Goal: Information Seeking & Learning: Learn about a topic

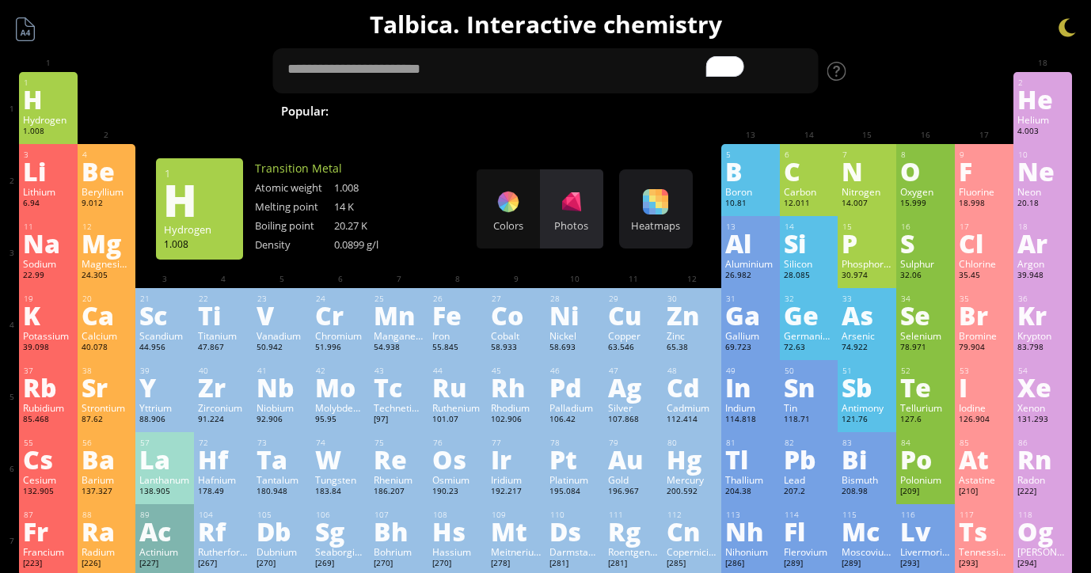
click at [574, 214] on div at bounding box center [571, 201] width 25 height 25
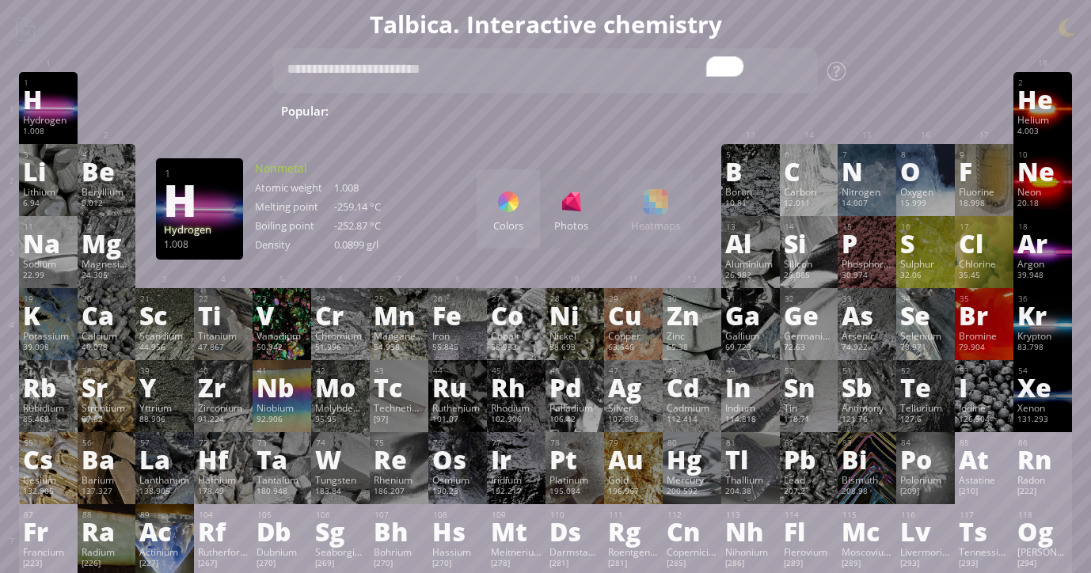
click at [56, 112] on div "H" at bounding box center [48, 98] width 51 height 25
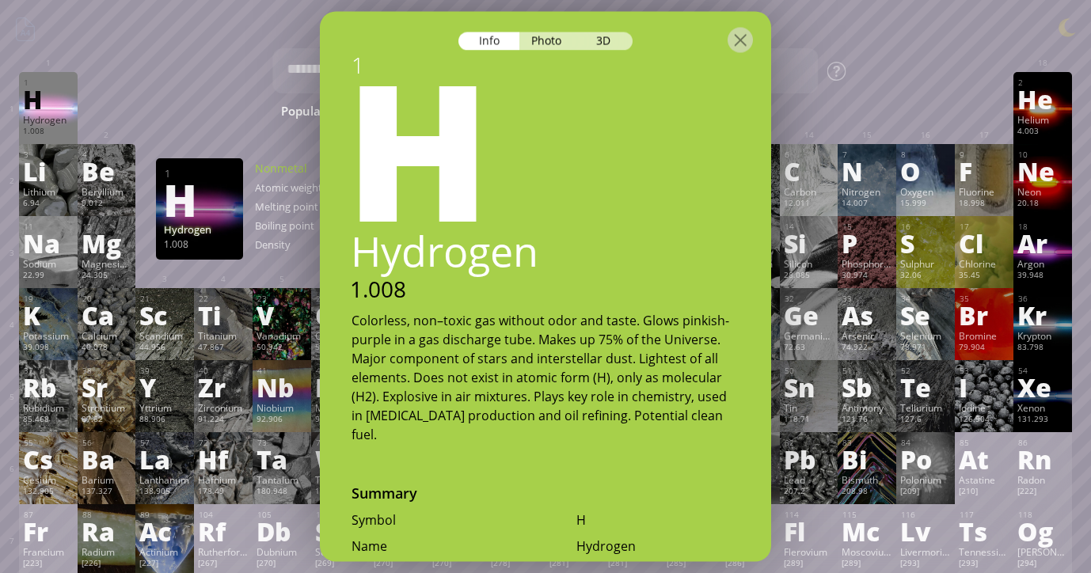
click at [116, 97] on div "1 H Hydrogen 1.008 −1, +1 −1, +1 -259.14 °C -252.87 °C 0.0899 g/l 1s 1 2 He Hel…" at bounding box center [545, 108] width 1053 height 72
click at [116, 84] on div at bounding box center [107, 84] width 51 height 13
click at [741, 44] on div at bounding box center [739, 39] width 25 height 25
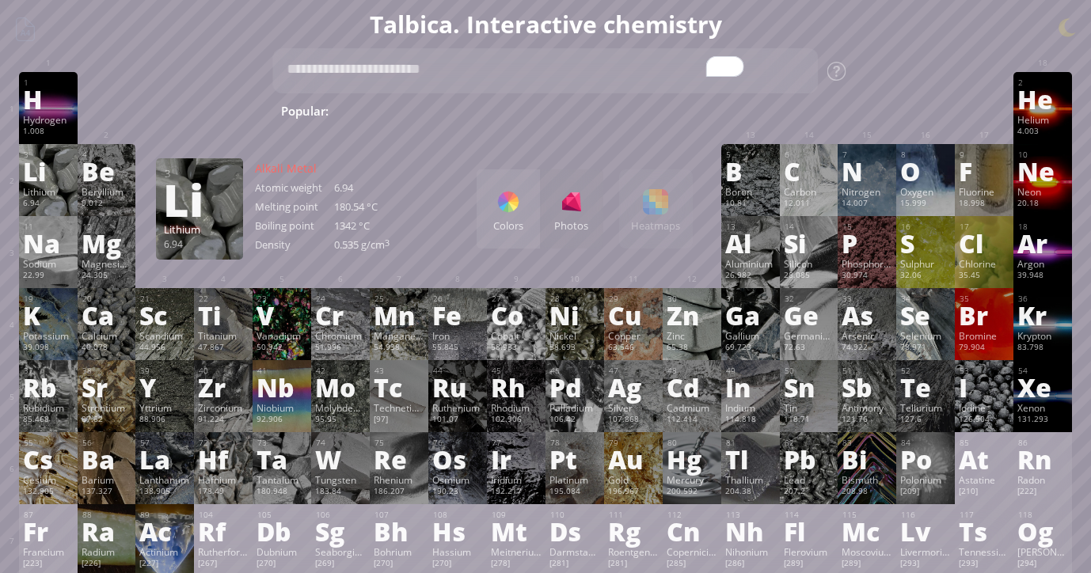
click at [36, 158] on div "Li" at bounding box center [48, 170] width 51 height 25
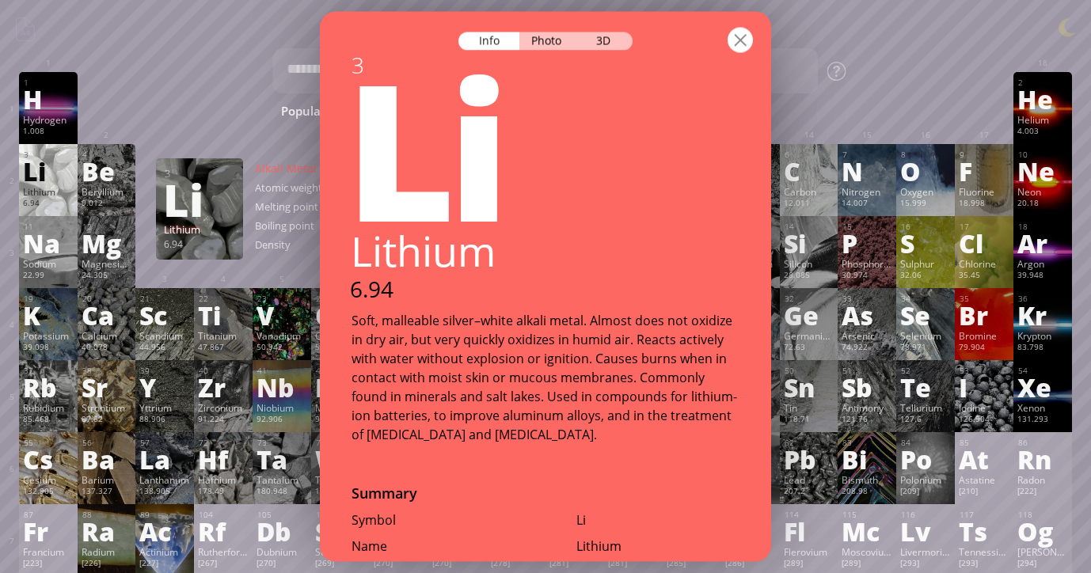
click at [737, 42] on div at bounding box center [739, 39] width 25 height 25
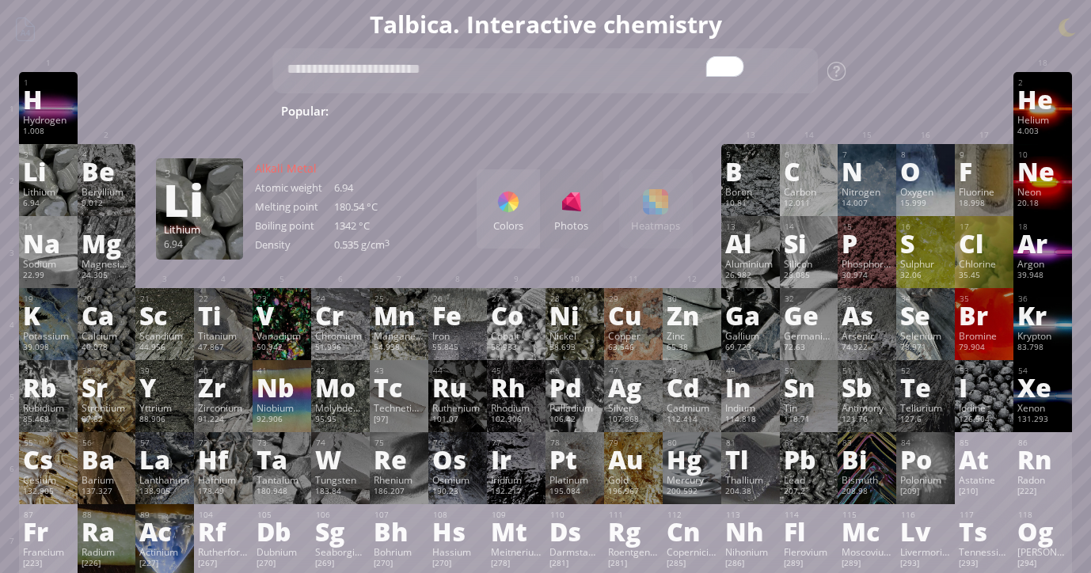
click at [48, 188] on div "Lithium" at bounding box center [48, 191] width 51 height 13
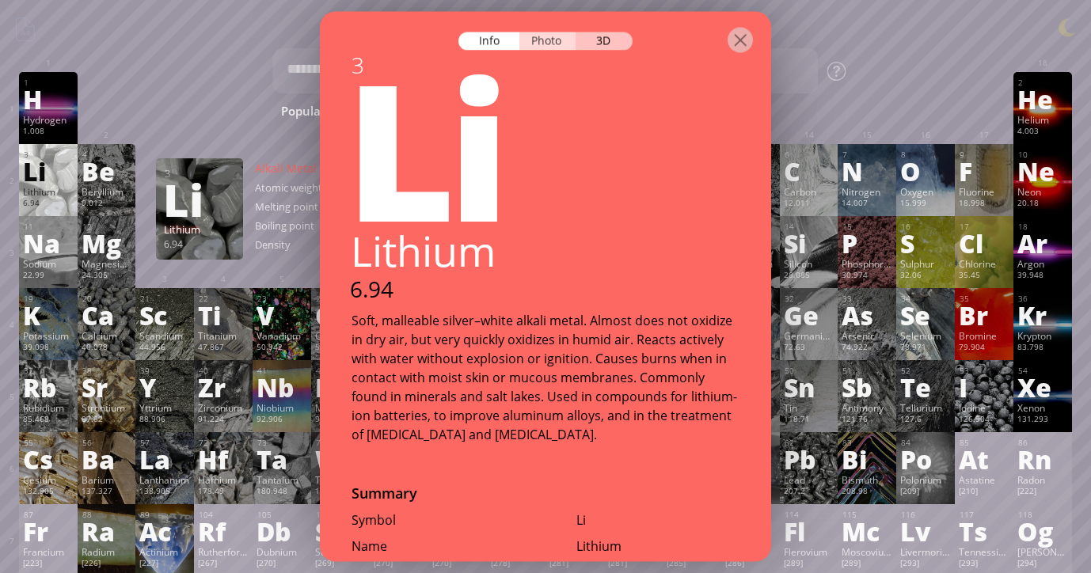
click at [548, 35] on div "Photo" at bounding box center [547, 41] width 57 height 18
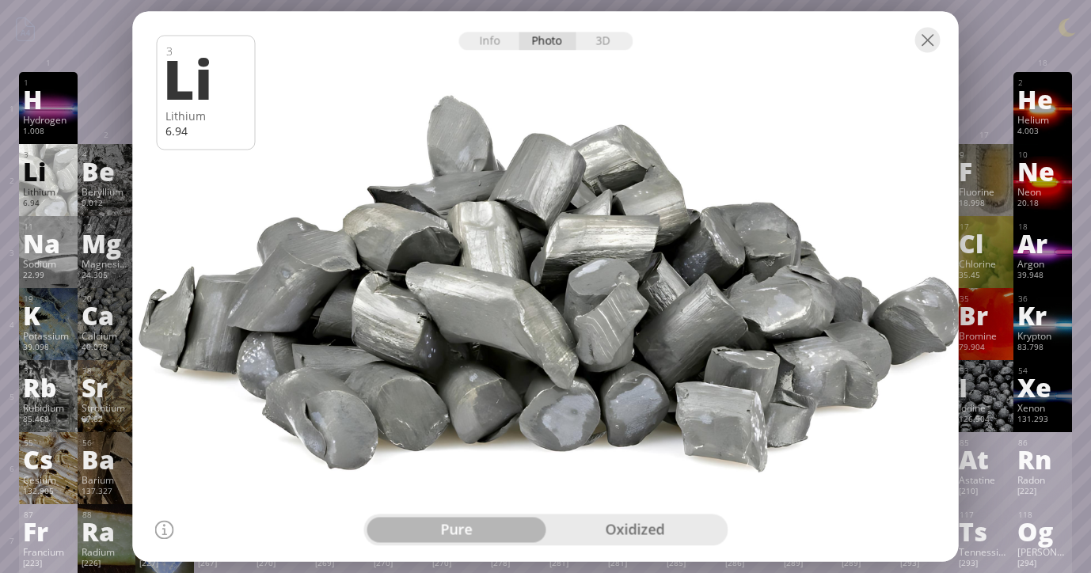
click at [597, 522] on div "oxidized" at bounding box center [634, 530] width 179 height 25
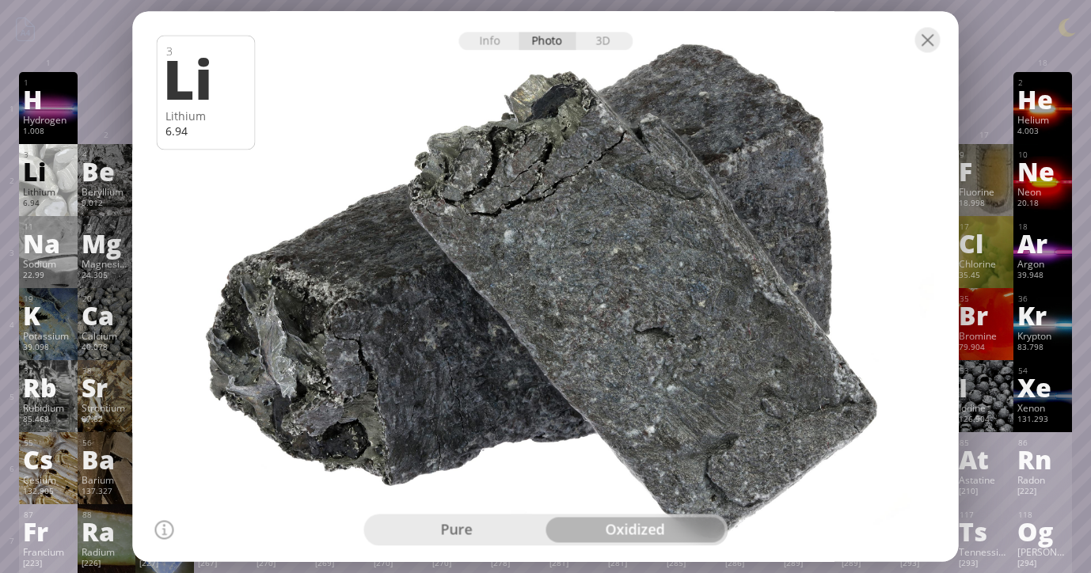
click at [488, 526] on div "pure" at bounding box center [455, 530] width 179 height 25
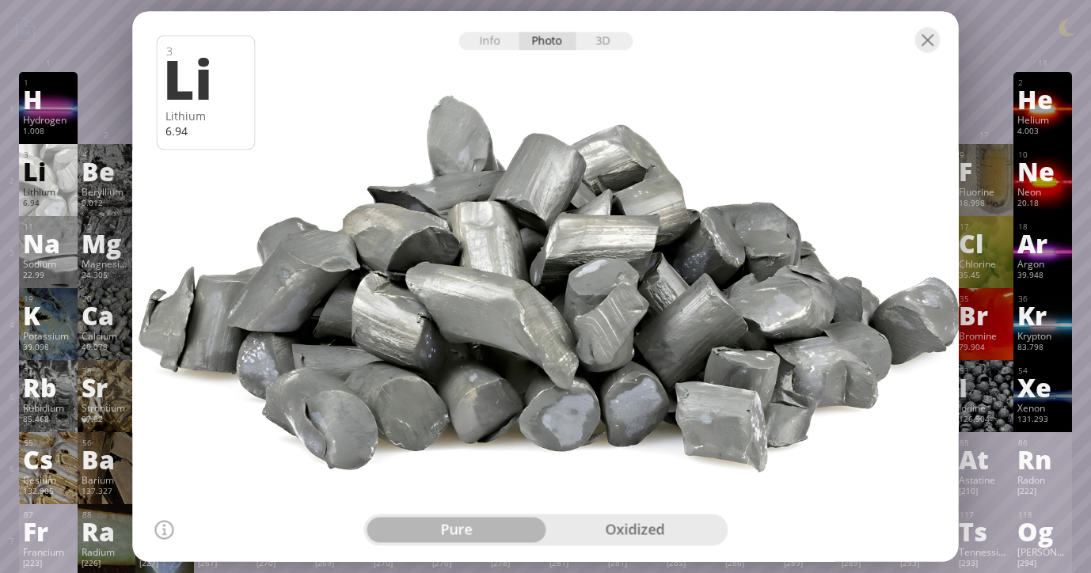
click at [594, 526] on div "oxidized" at bounding box center [634, 530] width 179 height 25
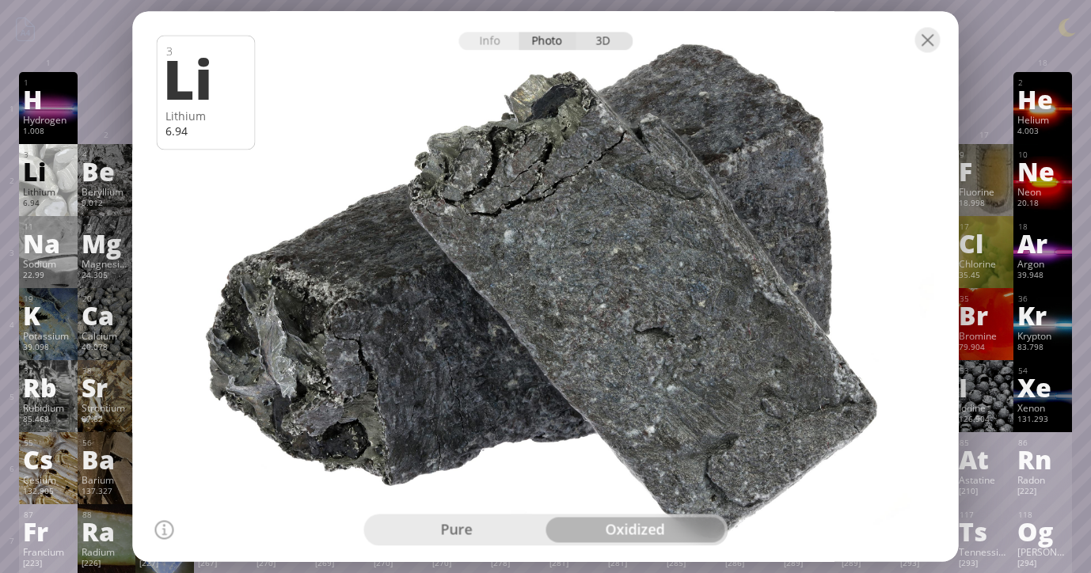
click at [586, 45] on div "3D" at bounding box center [603, 41] width 57 height 18
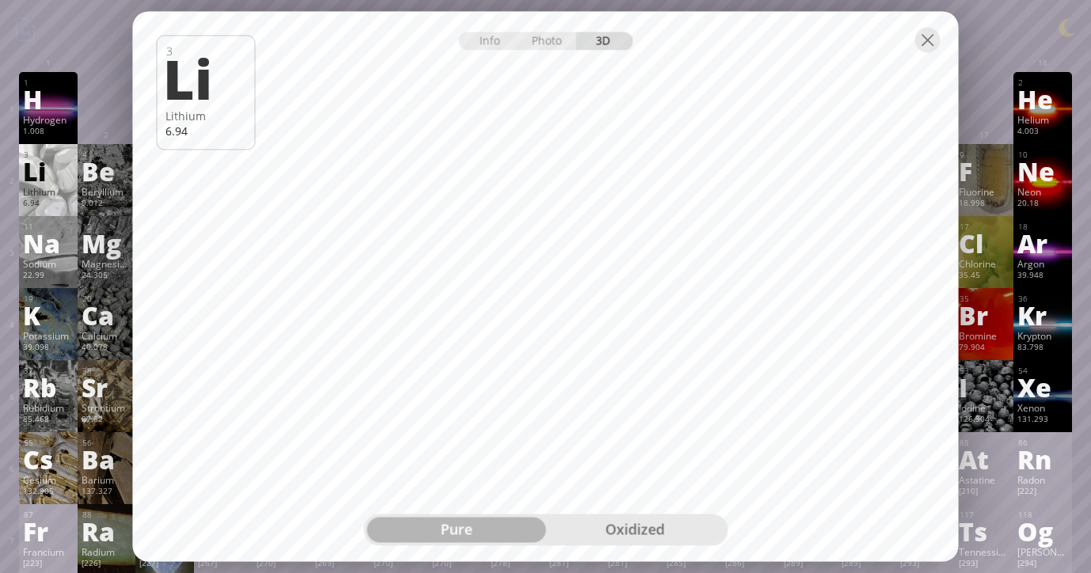
click at [622, 527] on div "oxidized" at bounding box center [634, 530] width 179 height 25
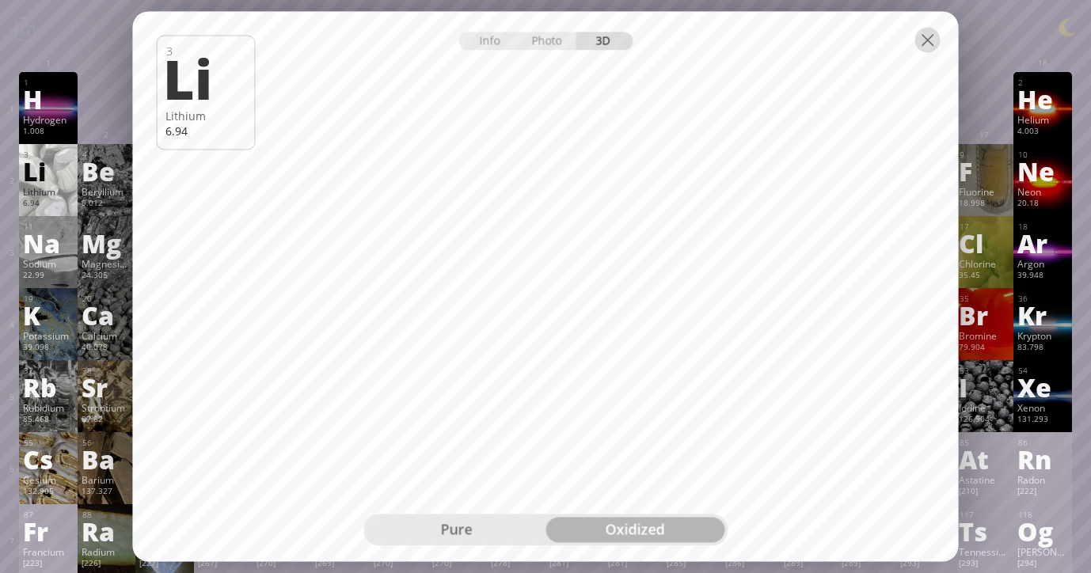
click at [925, 47] on div at bounding box center [927, 39] width 25 height 25
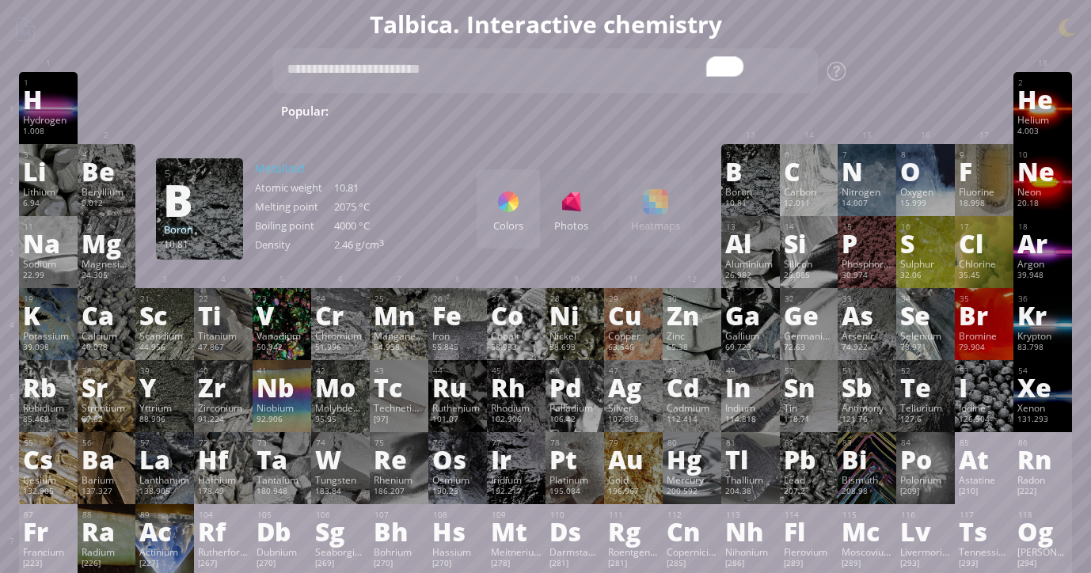
click at [672, 200] on div "Colors Photos Heatmaps Heatmaps Normal mode Melting point Boiling point Density…" at bounding box center [584, 208] width 216 height 79
click at [559, 203] on div "Colors Photos" at bounding box center [539, 208] width 127 height 79
click at [513, 210] on div at bounding box center [507, 201] width 25 height 25
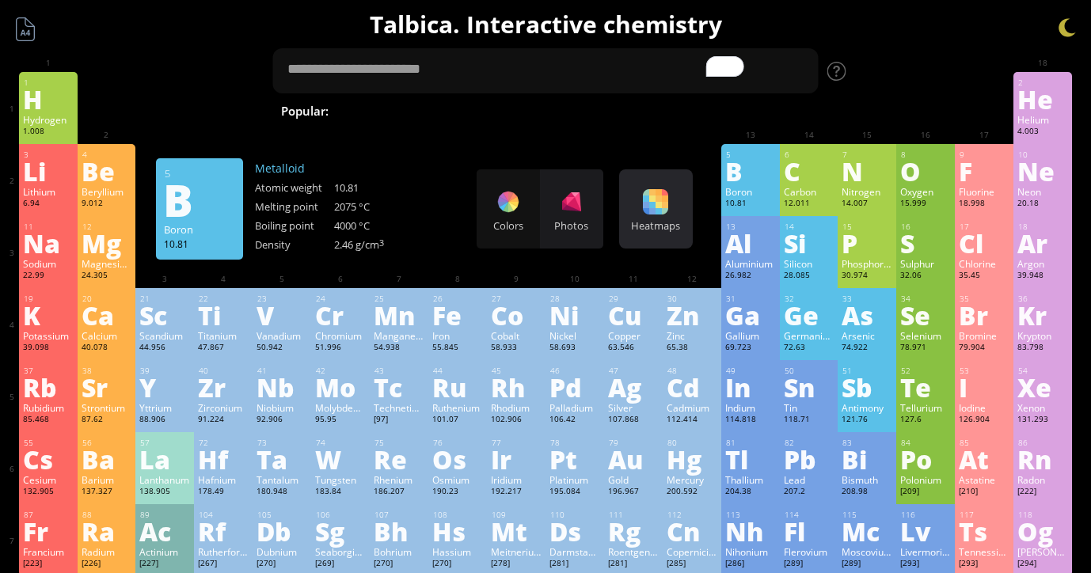
click at [668, 219] on div "Heatmaps" at bounding box center [656, 225] width 66 height 14
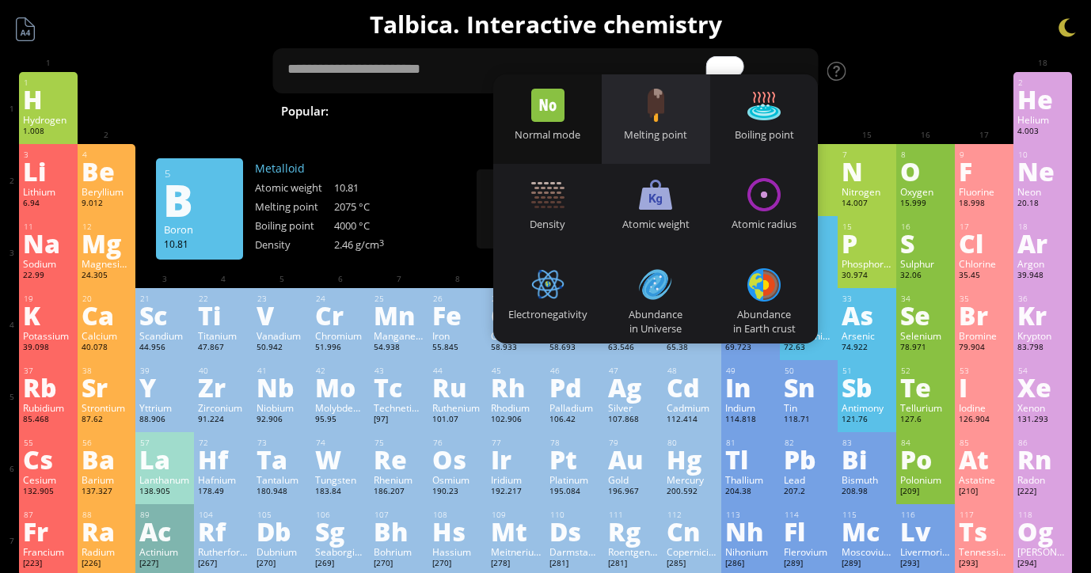
click at [679, 106] on div "Melting point" at bounding box center [655, 118] width 108 height 89
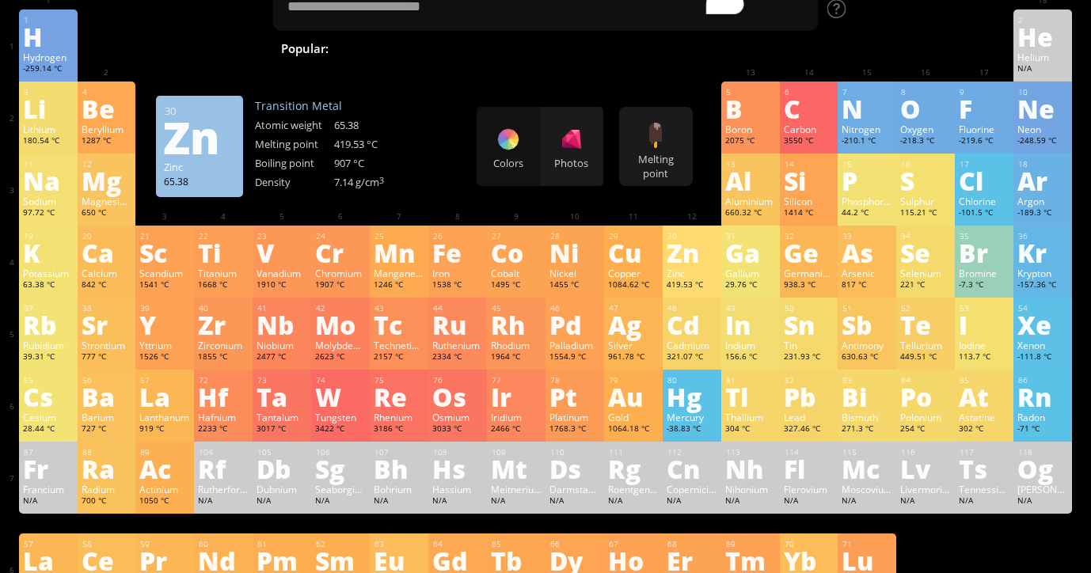
scroll to position [50, 0]
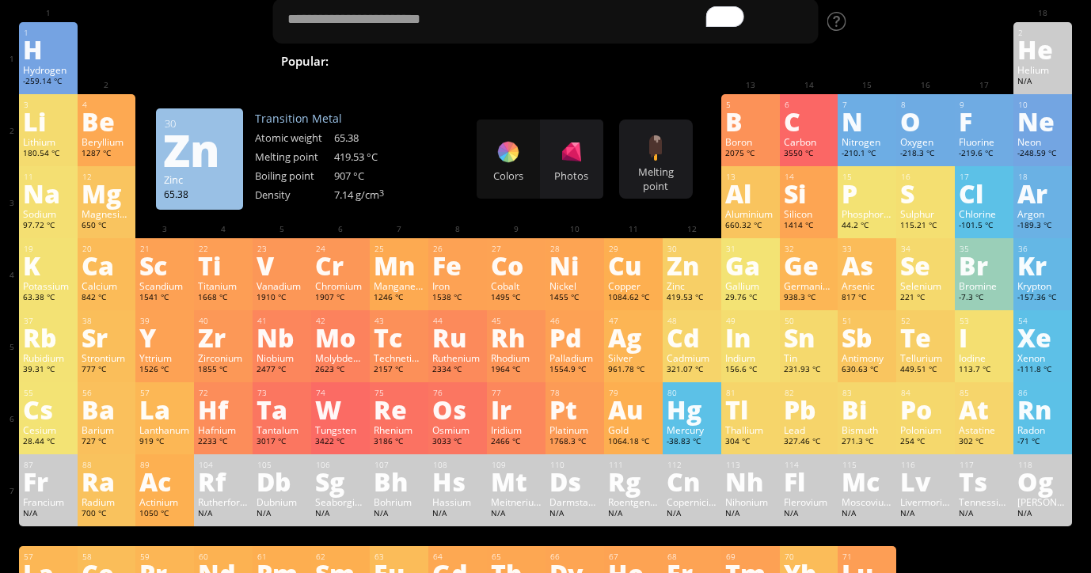
click at [522, 169] on div "Colors Photos" at bounding box center [539, 159] width 127 height 79
click at [671, 139] on div "Melting point Heatmaps Normal mode Melting point Boiling point Density Atomic w…" at bounding box center [656, 159] width 74 height 79
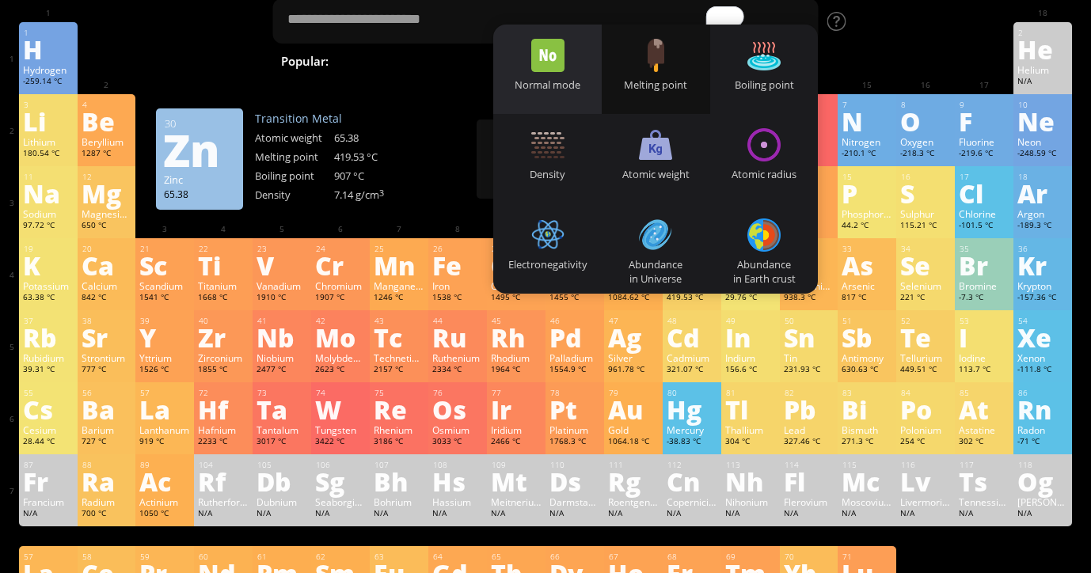
click at [552, 71] on div at bounding box center [547, 55] width 33 height 33
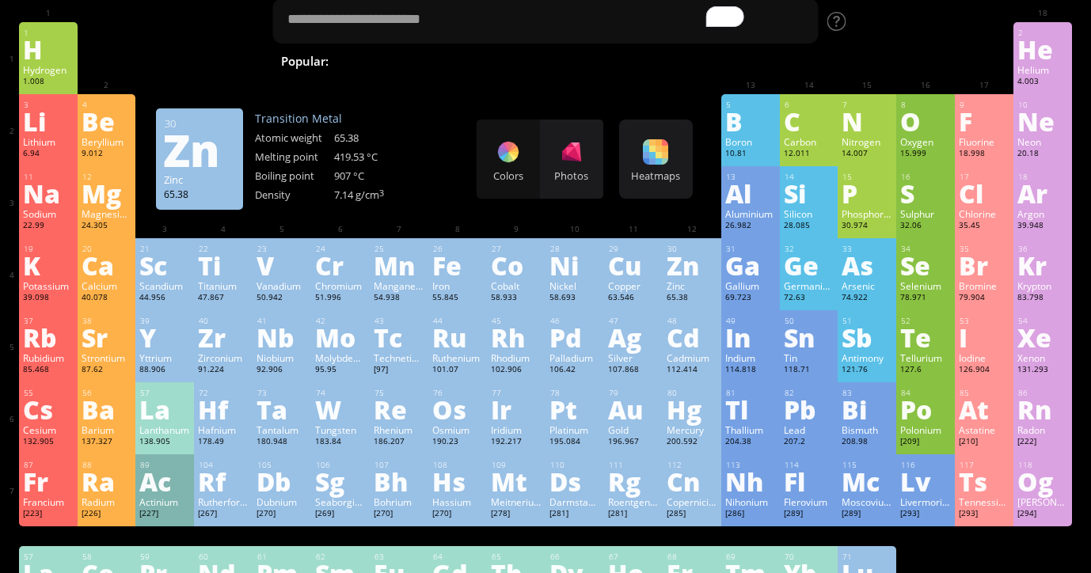
scroll to position [0, 0]
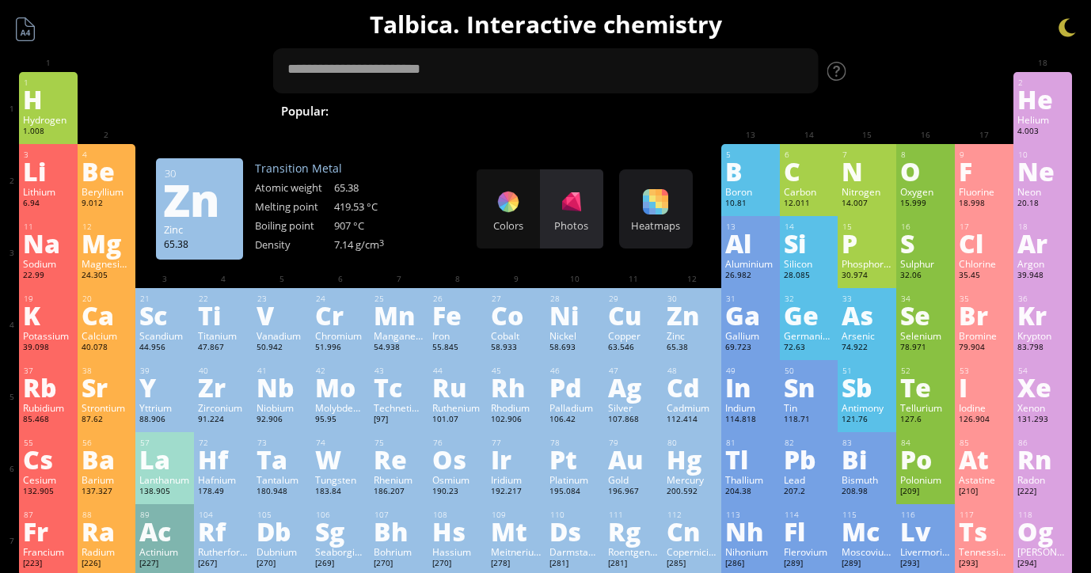
click at [579, 208] on div at bounding box center [571, 201] width 25 height 25
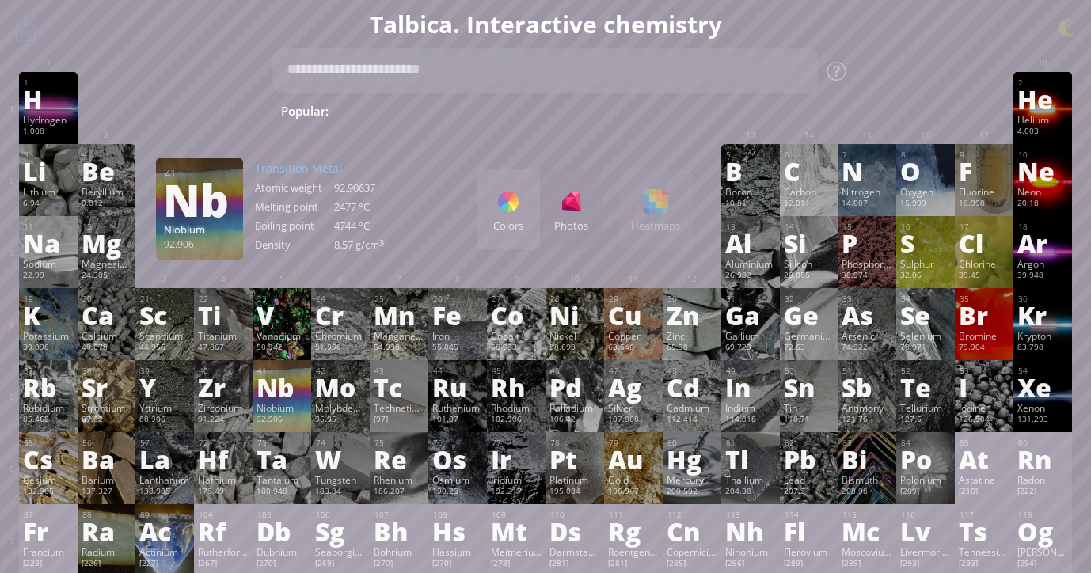
click at [286, 396] on div "Nb" at bounding box center [281, 386] width 51 height 25
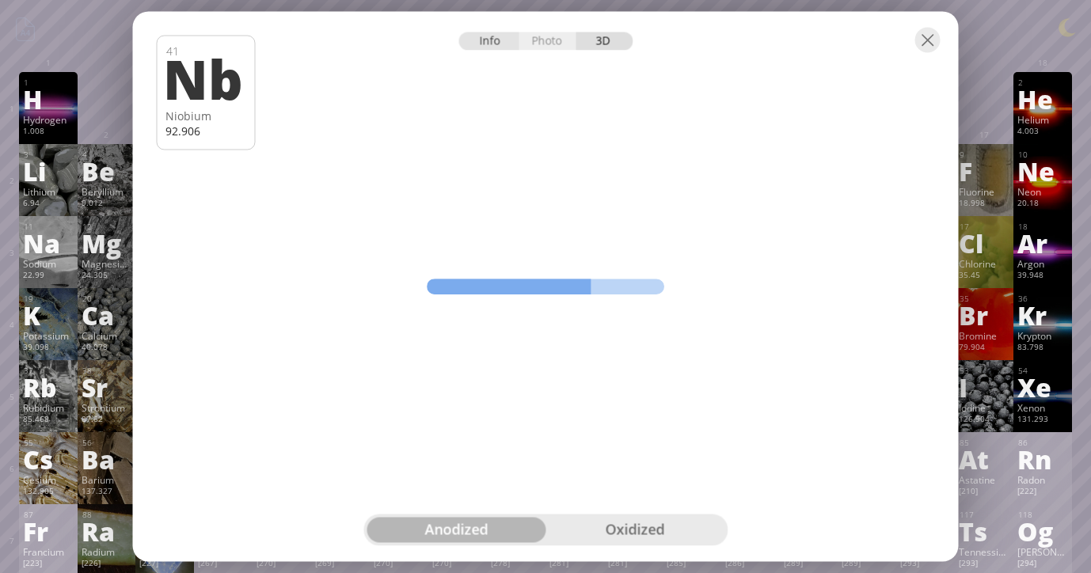
click at [494, 32] on div "Info" at bounding box center [488, 41] width 61 height 18
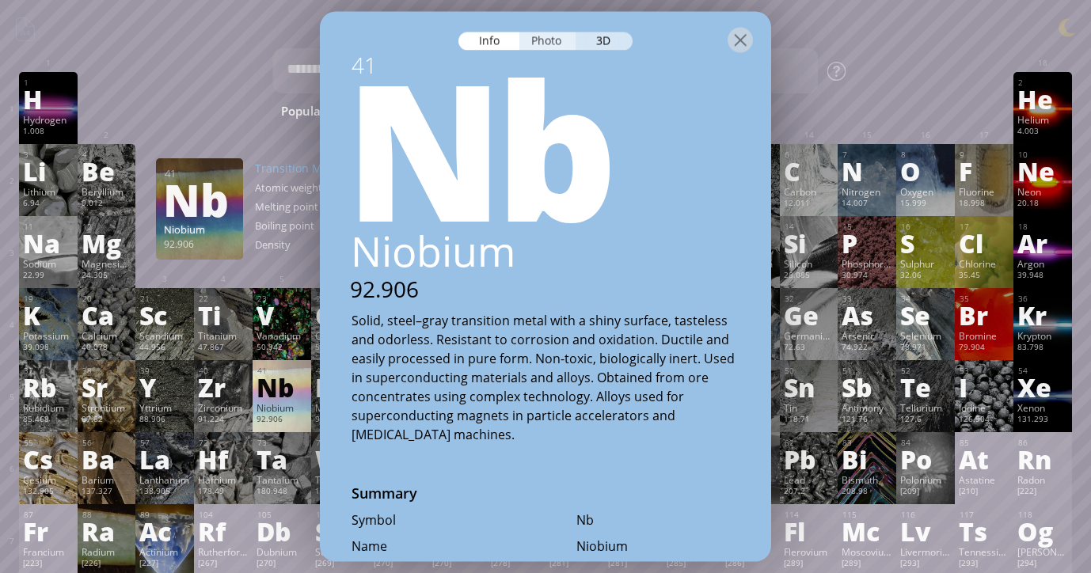
click at [534, 36] on div "Photo" at bounding box center [547, 41] width 57 height 18
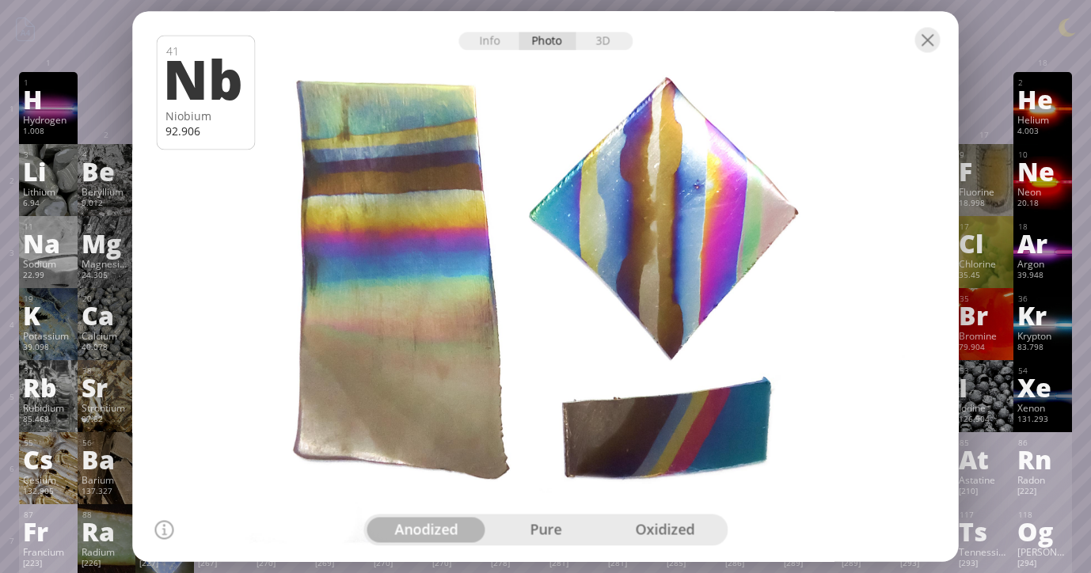
click at [526, 533] on div "pure" at bounding box center [546, 530] width 120 height 25
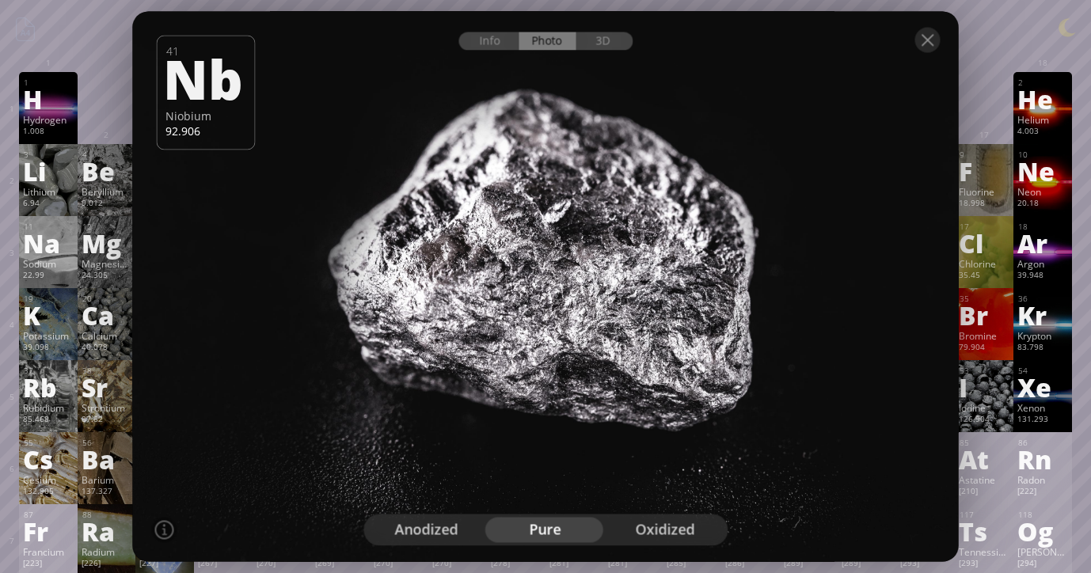
click at [650, 524] on div "oxidized" at bounding box center [665, 530] width 120 height 25
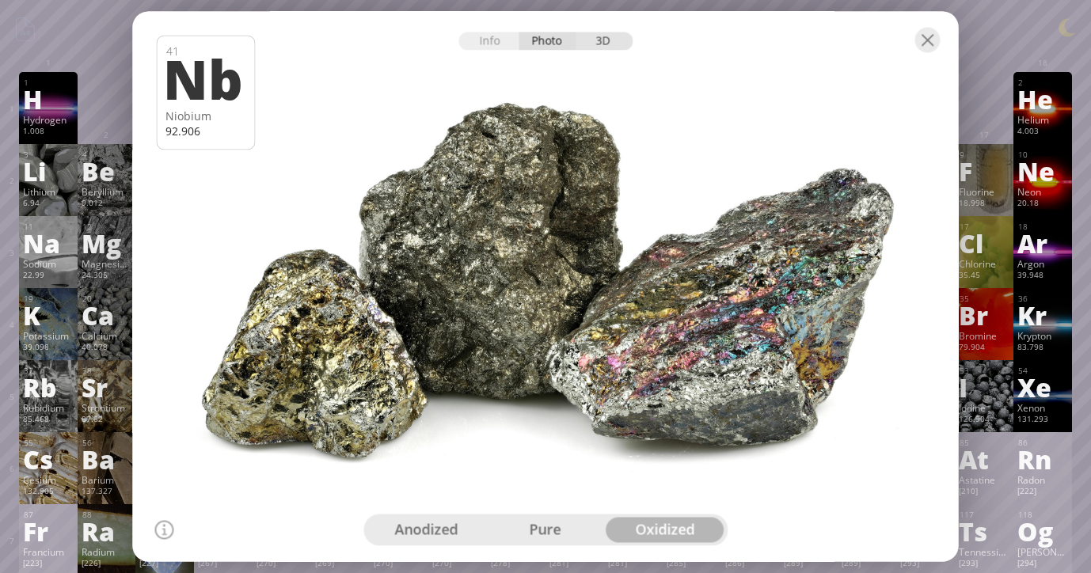
click at [593, 47] on div "3D" at bounding box center [603, 41] width 57 height 18
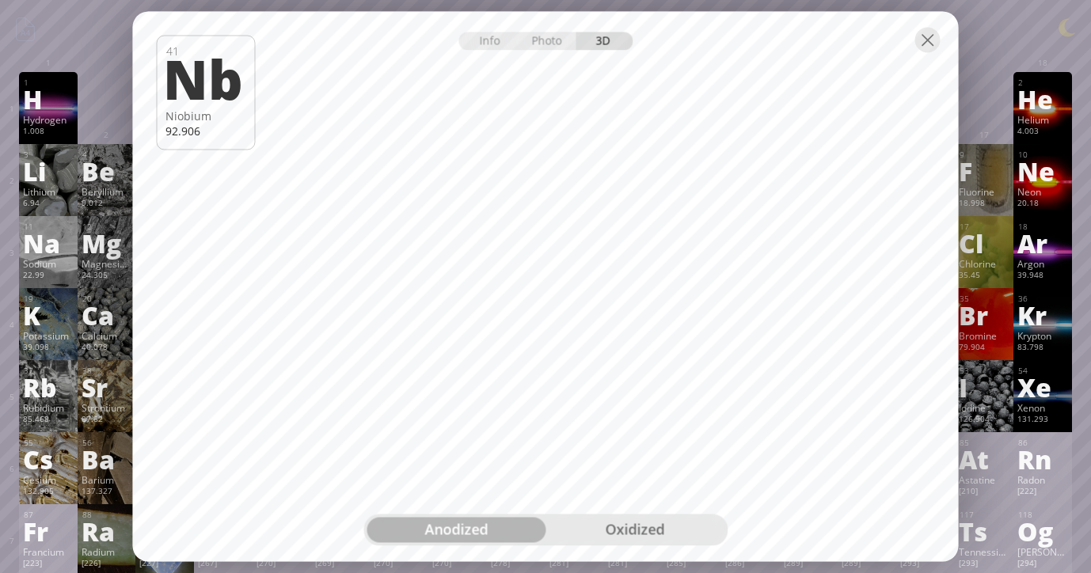
click at [625, 526] on div "oxidized" at bounding box center [634, 530] width 179 height 25
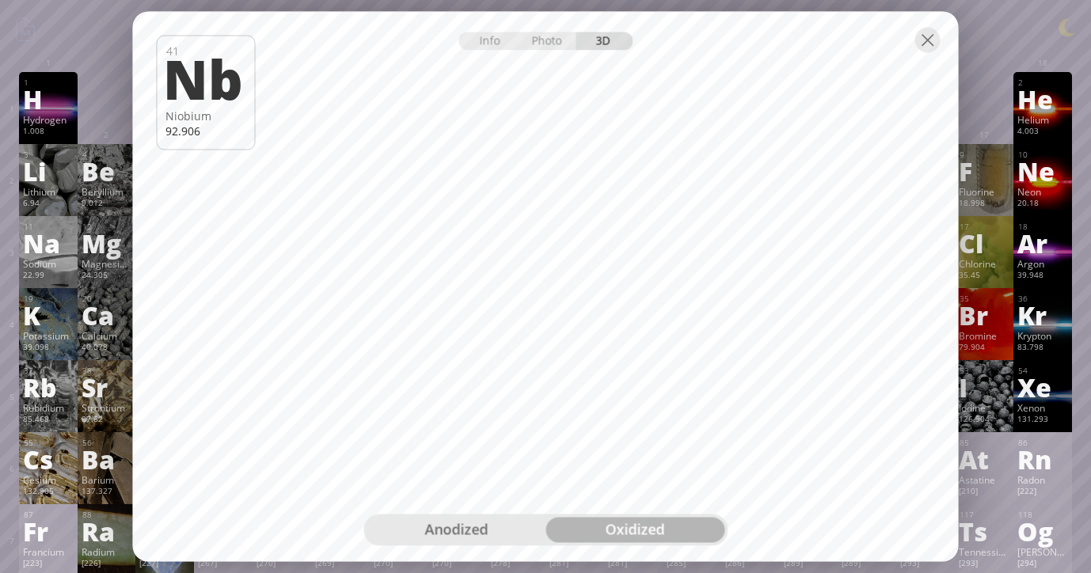
click at [457, 533] on div "anodized" at bounding box center [455, 530] width 179 height 25
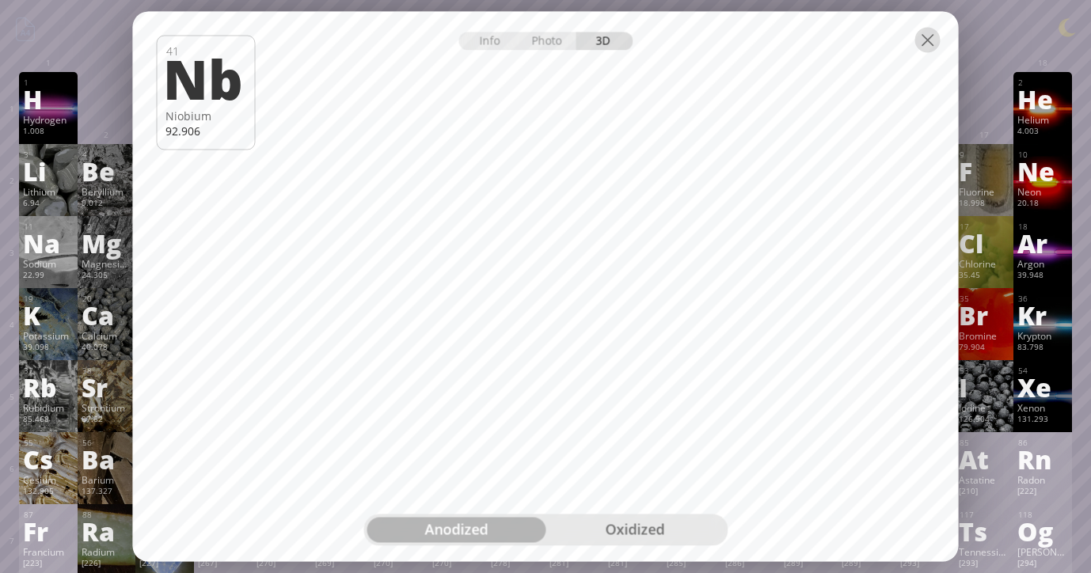
click at [916, 45] on div at bounding box center [927, 39] width 25 height 25
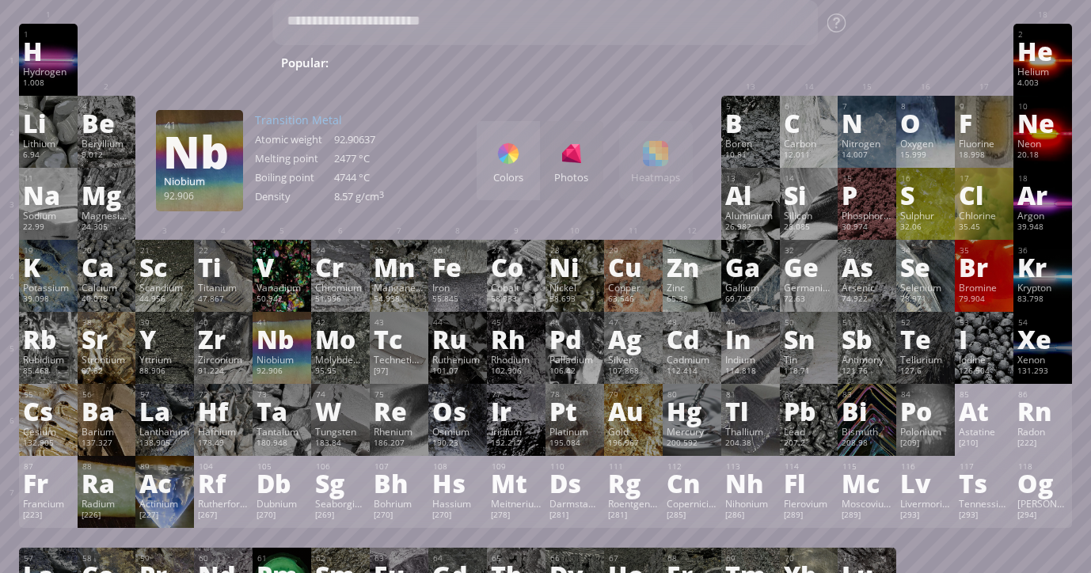
scroll to position [59, 0]
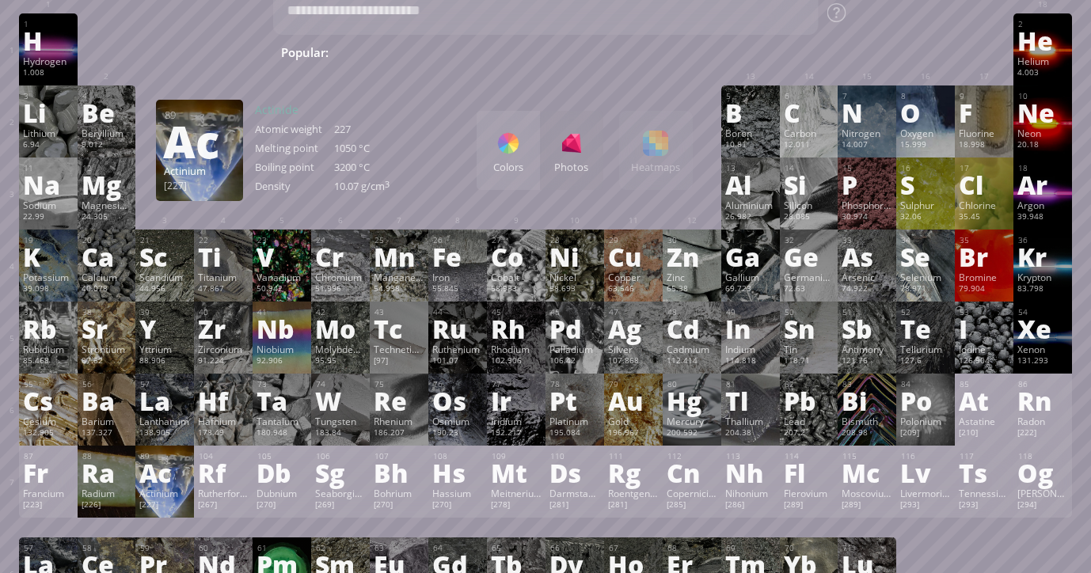
click at [168, 495] on div "Actinium" at bounding box center [164, 493] width 51 height 13
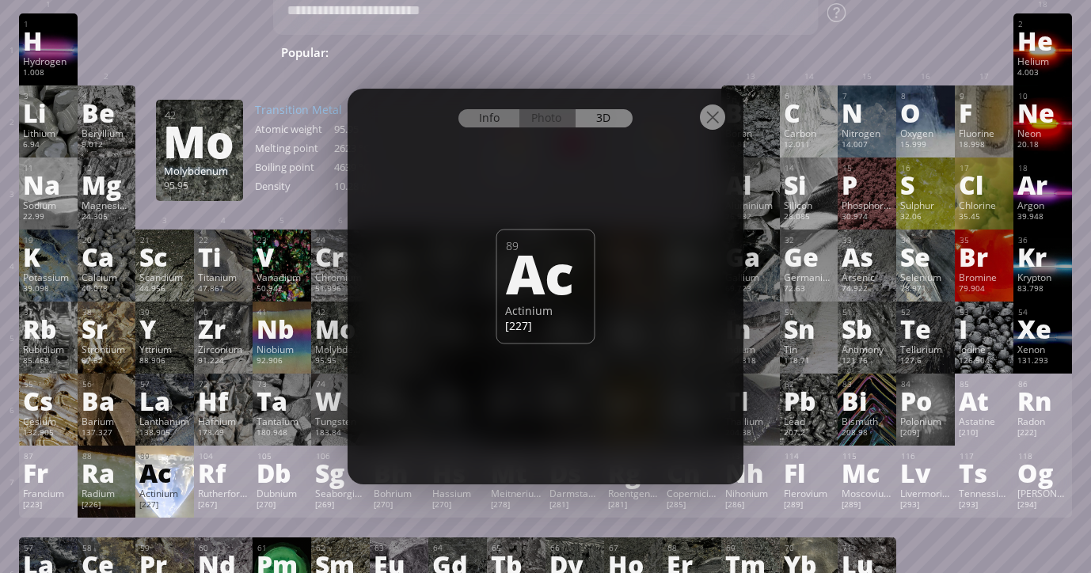
click at [477, 113] on div "Info" at bounding box center [488, 118] width 61 height 18
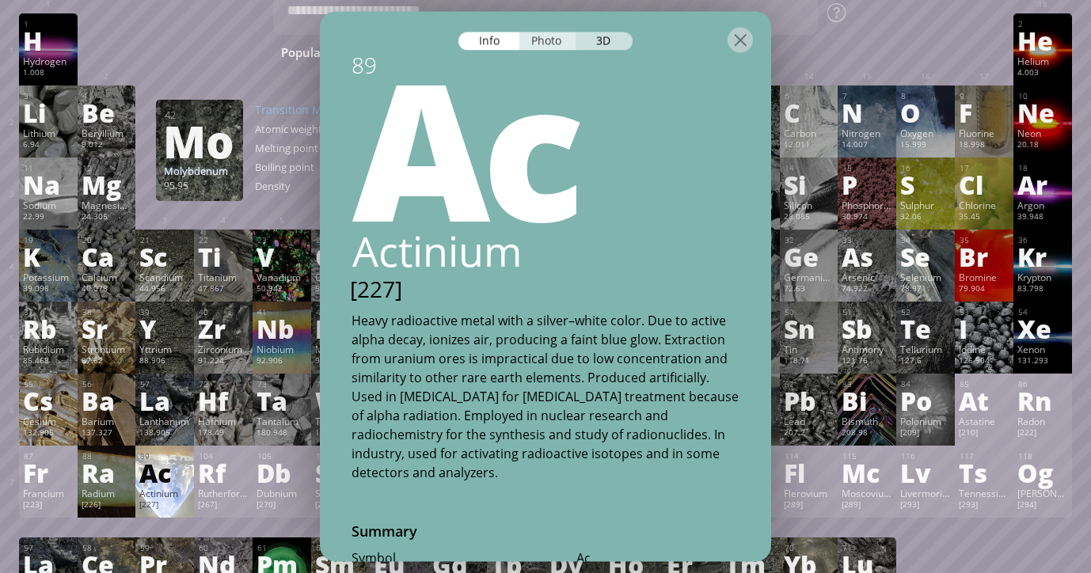
click at [538, 45] on div "Photo" at bounding box center [547, 41] width 57 height 18
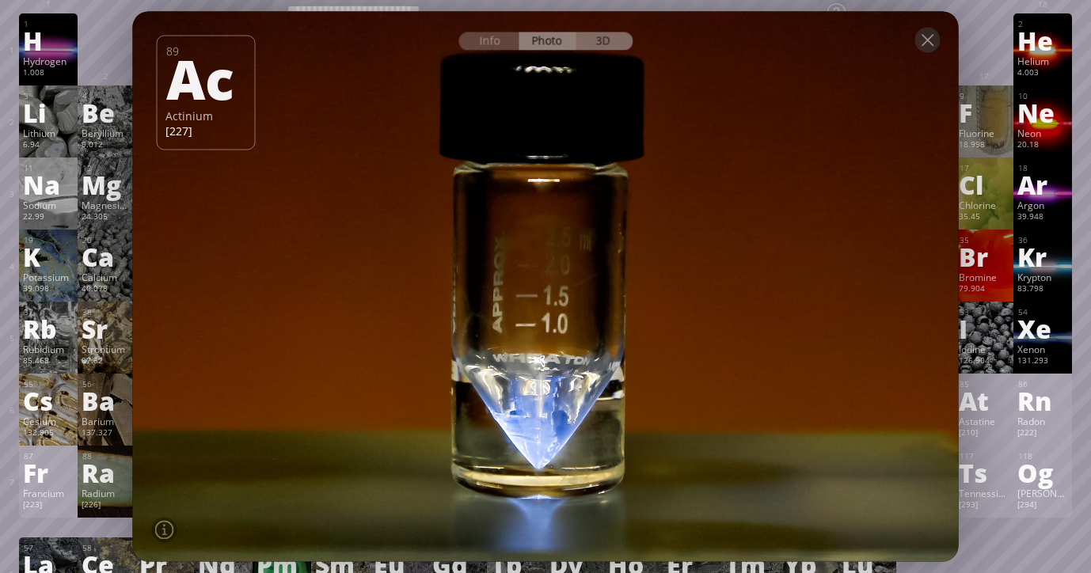
click at [601, 44] on div "3D" at bounding box center [603, 41] width 57 height 18
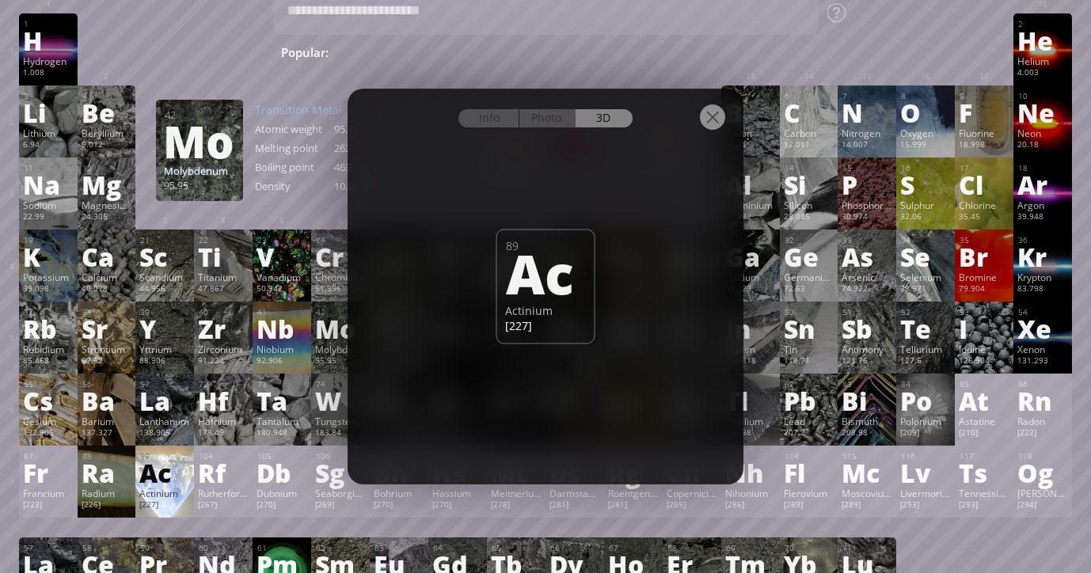
click at [544, 287] on div "Ac" at bounding box center [545, 273] width 78 height 54
drag, startPoint x: 596, startPoint y: 232, endPoint x: 517, endPoint y: 245, distance: 80.3
click at [518, 245] on div "Info Photo 3D Info Photo 3D 89 Ac Actinium [227] Actinium-225 glowing due to io…" at bounding box center [545, 287] width 396 height 396
click at [548, 120] on div "Photo" at bounding box center [547, 118] width 57 height 18
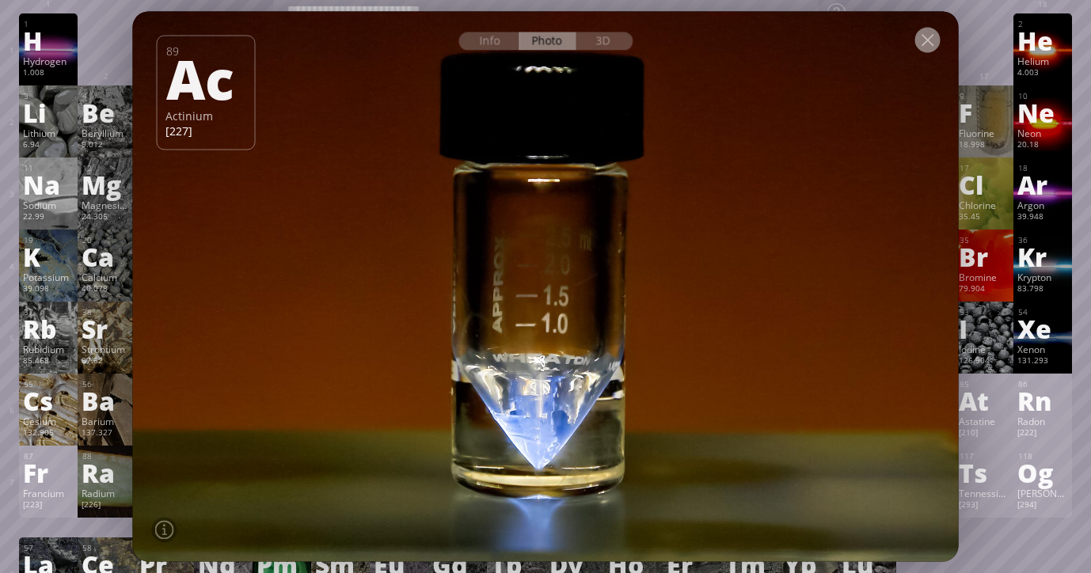
click at [935, 44] on div at bounding box center [927, 39] width 25 height 25
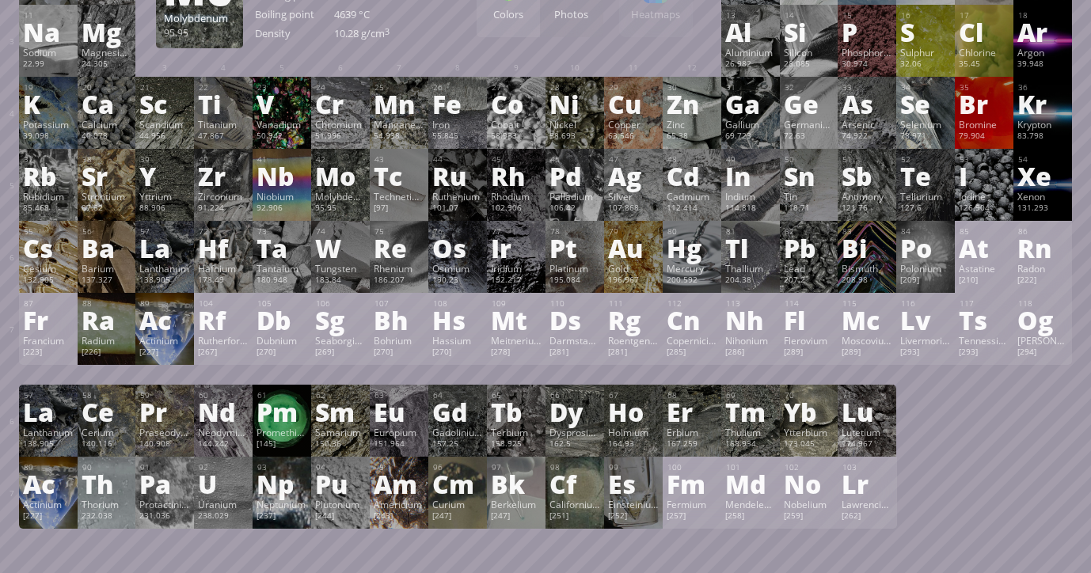
scroll to position [237, 0]
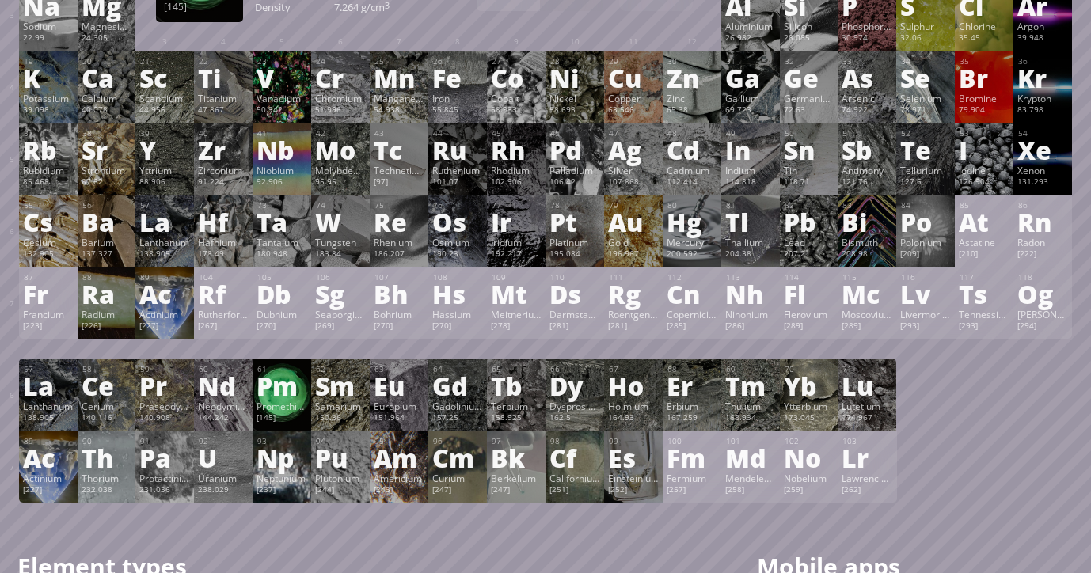
click at [276, 410] on div "Promethium" at bounding box center [281, 406] width 51 height 13
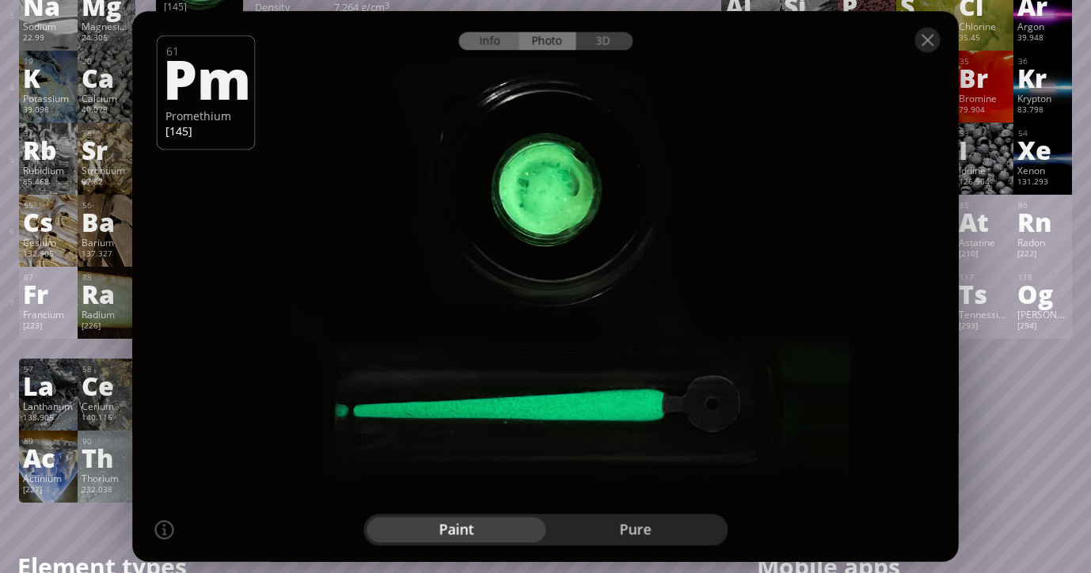
click at [495, 41] on div "Info" at bounding box center [488, 41] width 61 height 18
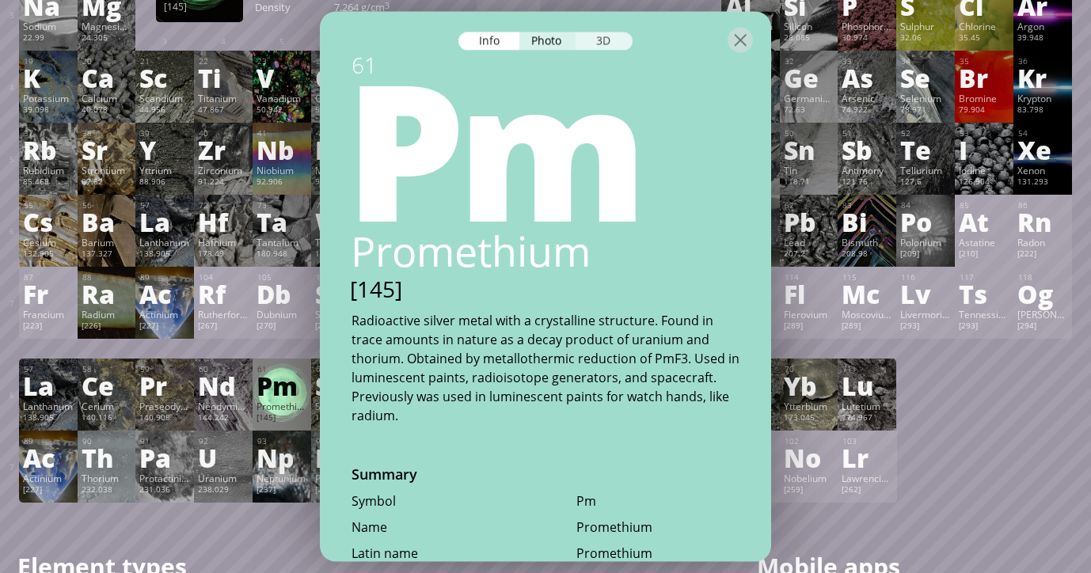
click at [588, 44] on div "3D" at bounding box center [603, 41] width 57 height 18
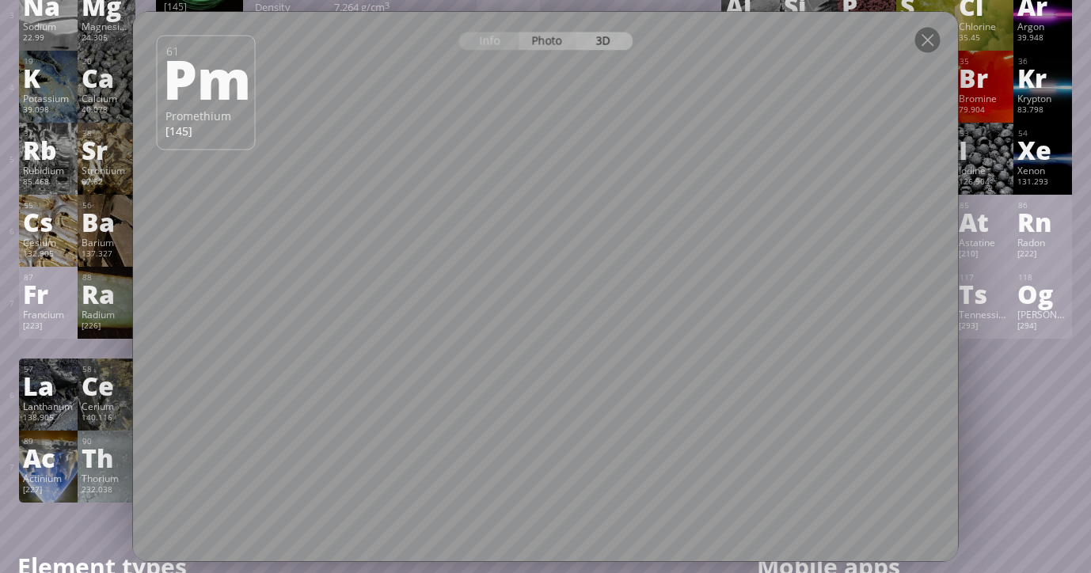
click at [540, 39] on div "Photo" at bounding box center [547, 41] width 57 height 18
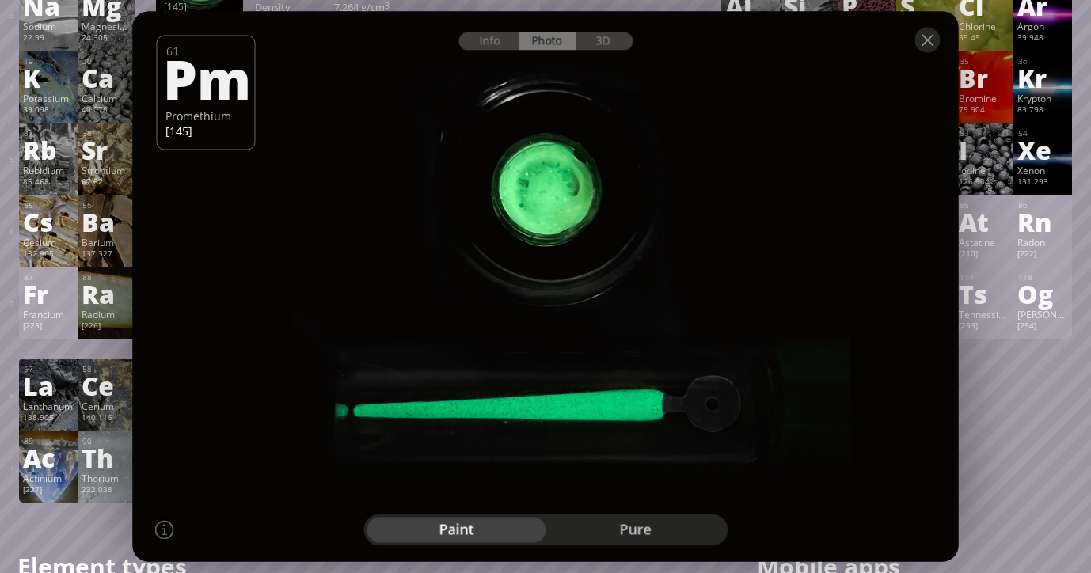
click at [611, 531] on div "pure" at bounding box center [634, 530] width 179 height 25
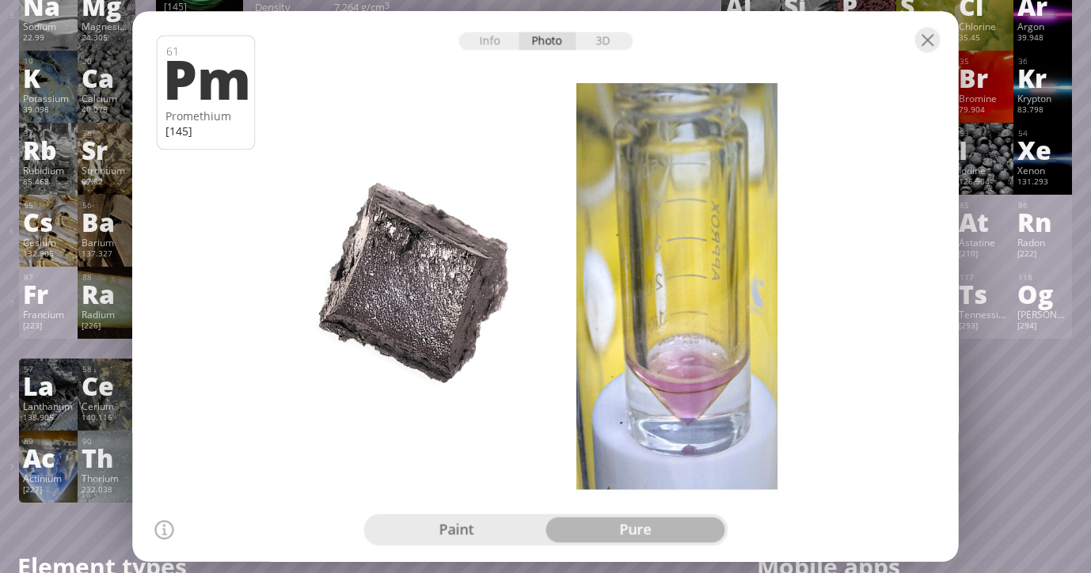
click at [472, 536] on div "paint" at bounding box center [455, 530] width 179 height 25
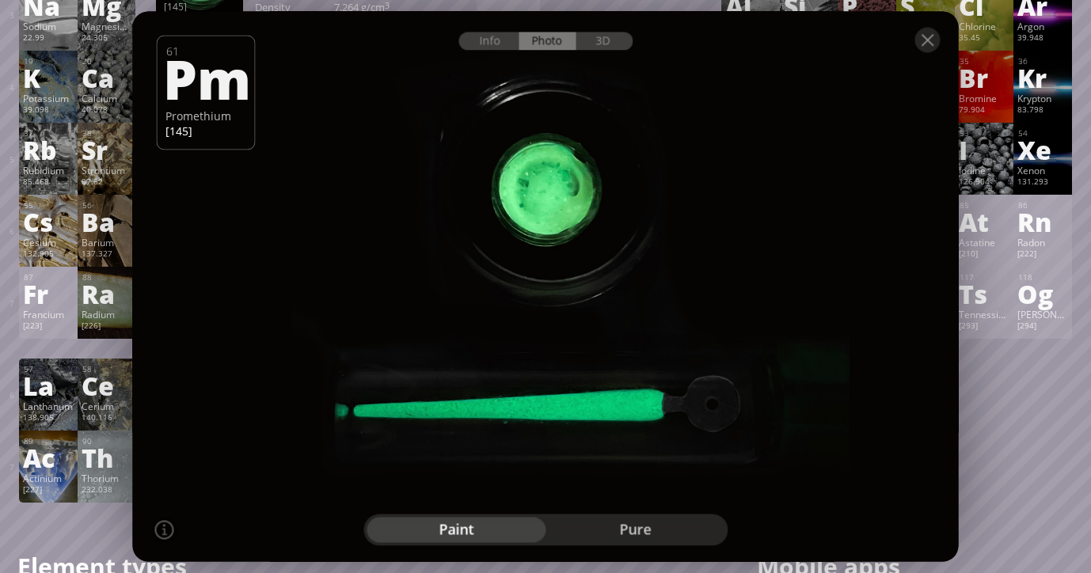
click at [622, 530] on div "pure" at bounding box center [634, 530] width 179 height 25
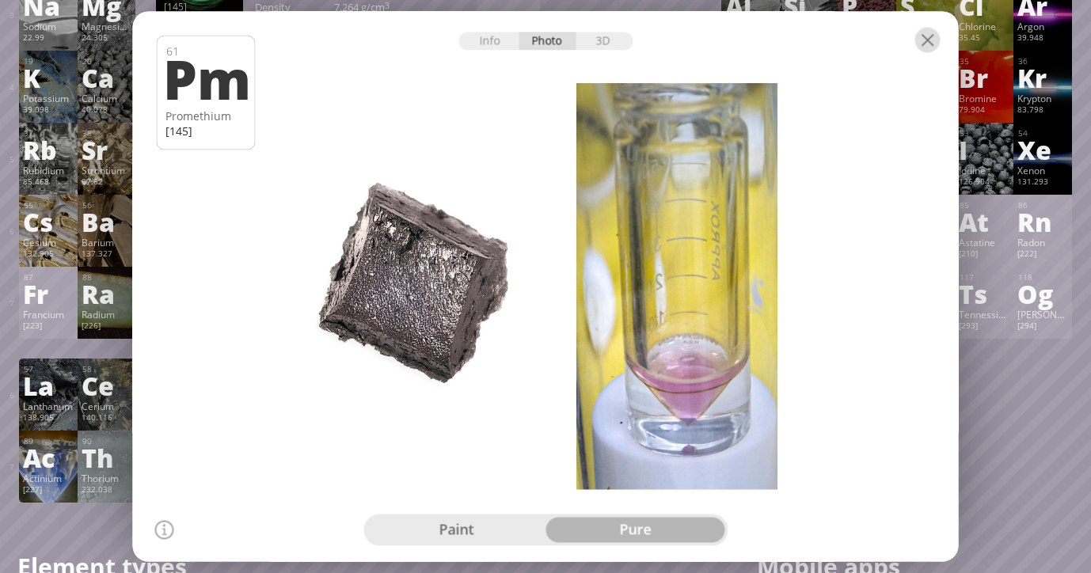
click at [934, 38] on div at bounding box center [927, 39] width 25 height 25
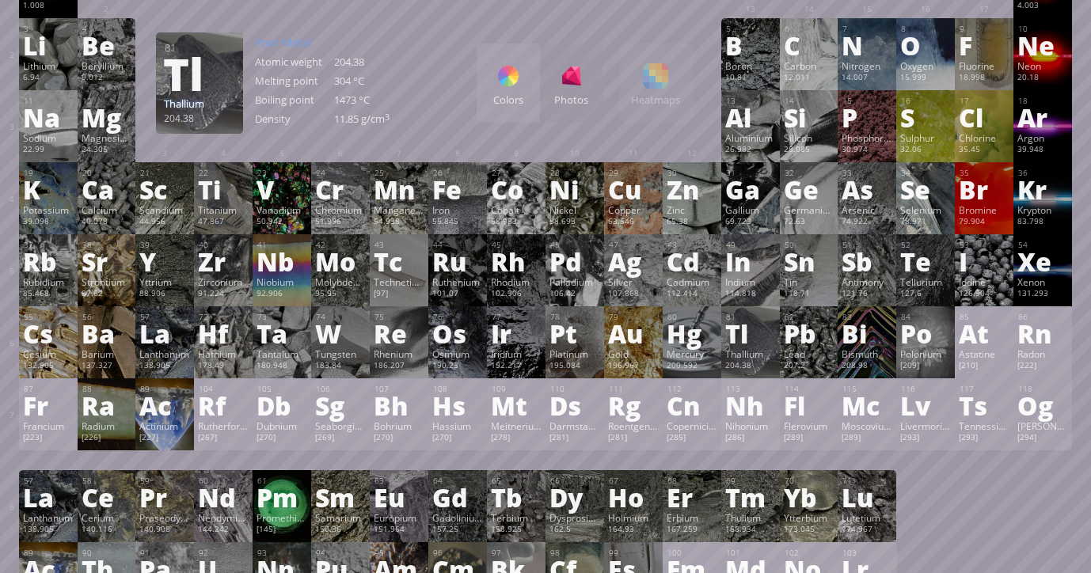
scroll to position [111, 0]
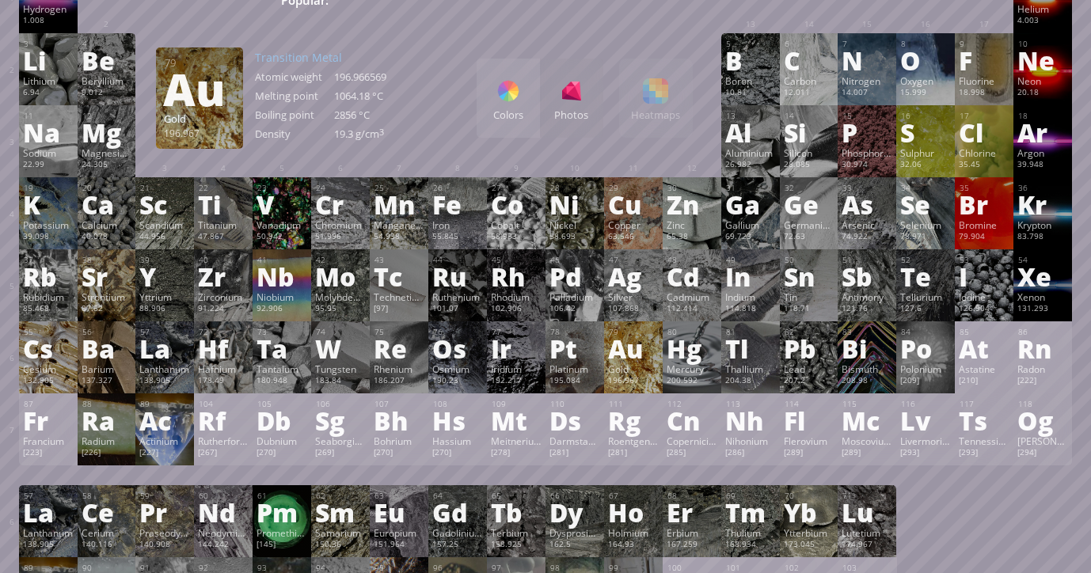
click at [628, 361] on div "Au" at bounding box center [633, 348] width 51 height 25
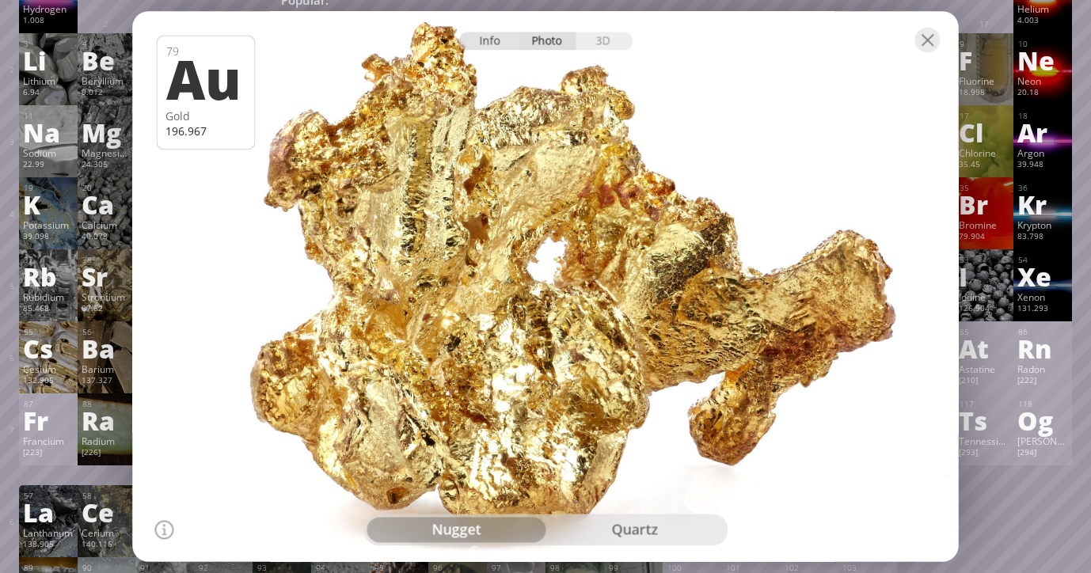
click at [499, 38] on div "Info" at bounding box center [488, 41] width 61 height 18
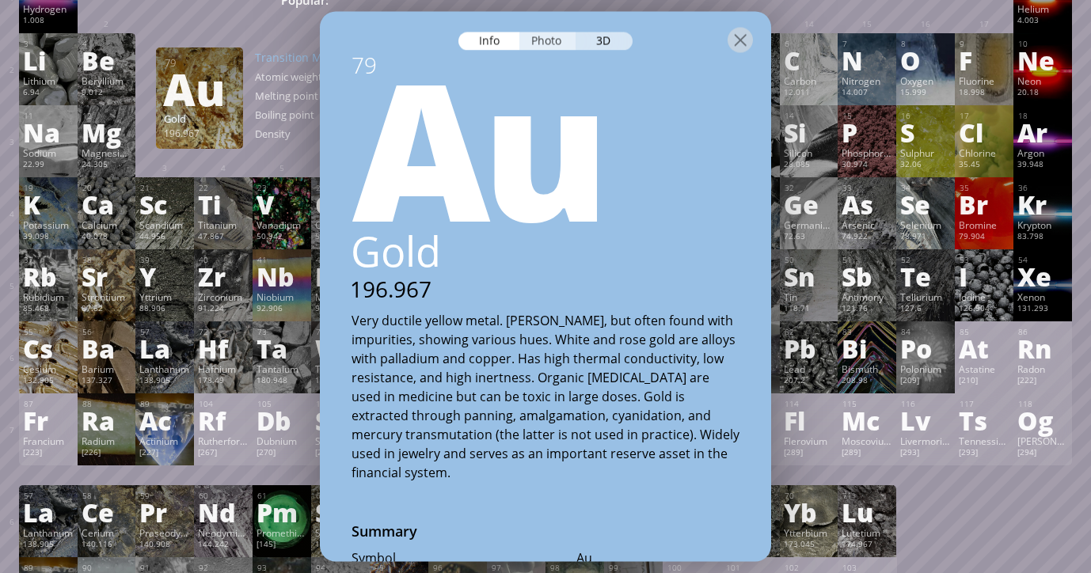
click at [545, 40] on div "Photo" at bounding box center [547, 41] width 57 height 18
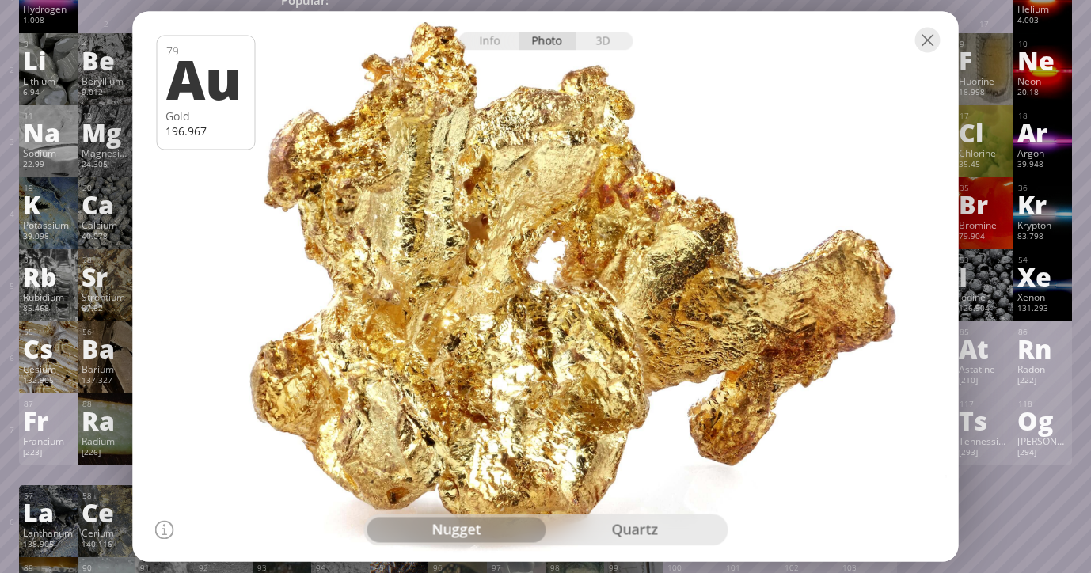
click at [629, 532] on div "quartz" at bounding box center [634, 530] width 179 height 25
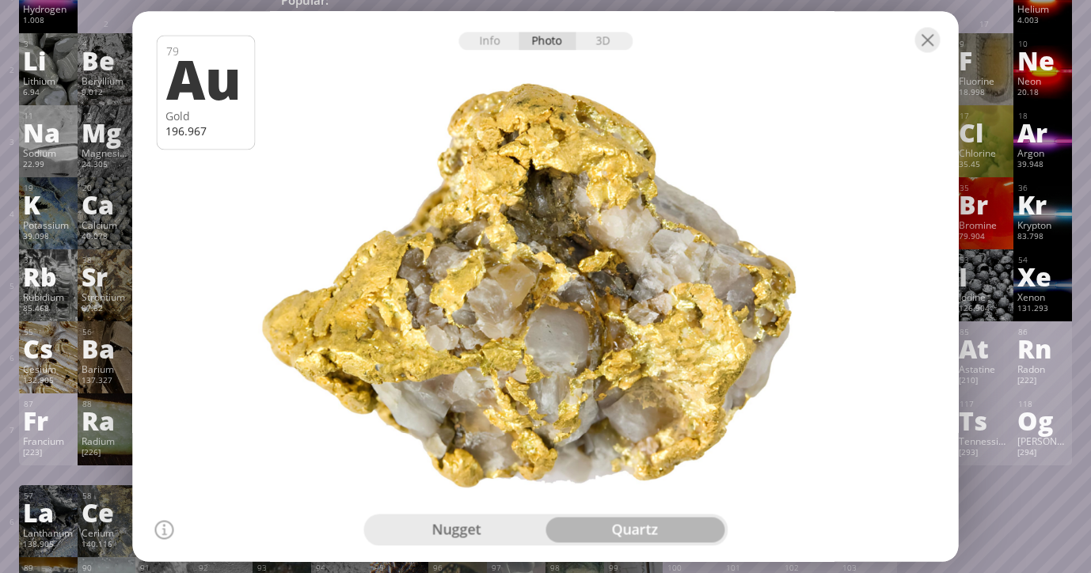
click at [453, 529] on div "nugget" at bounding box center [455, 530] width 179 height 25
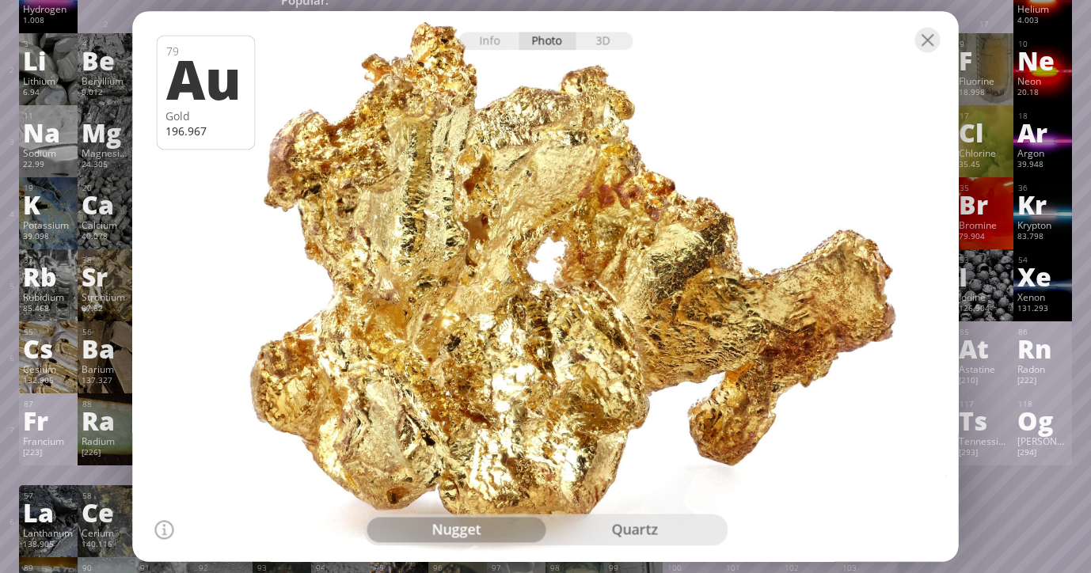
click at [592, 534] on div "quartz" at bounding box center [634, 530] width 179 height 25
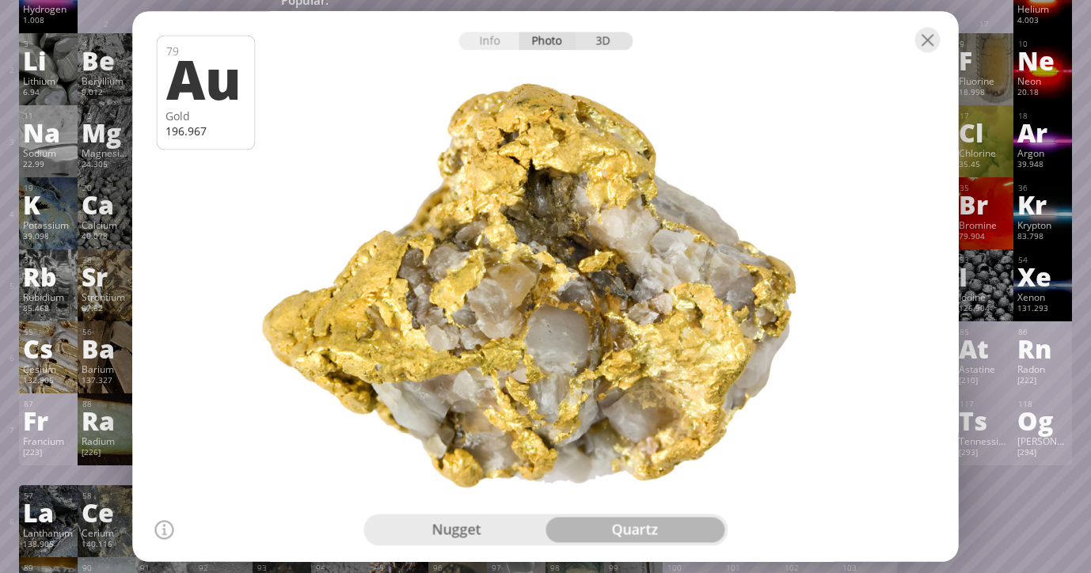
click at [606, 42] on div "3D" at bounding box center [603, 41] width 57 height 18
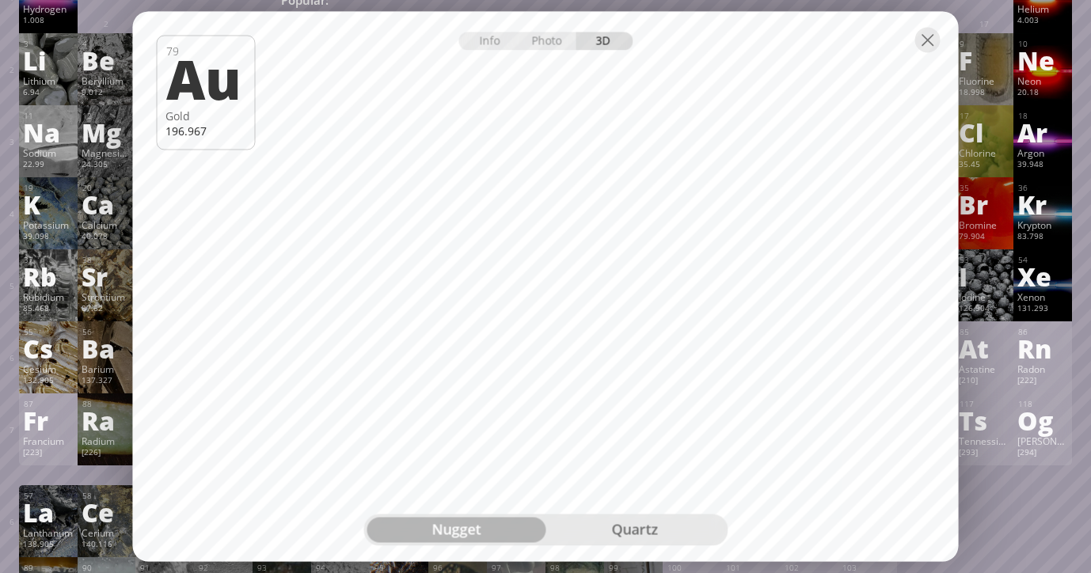
click at [605, 526] on div "quartz" at bounding box center [634, 530] width 179 height 25
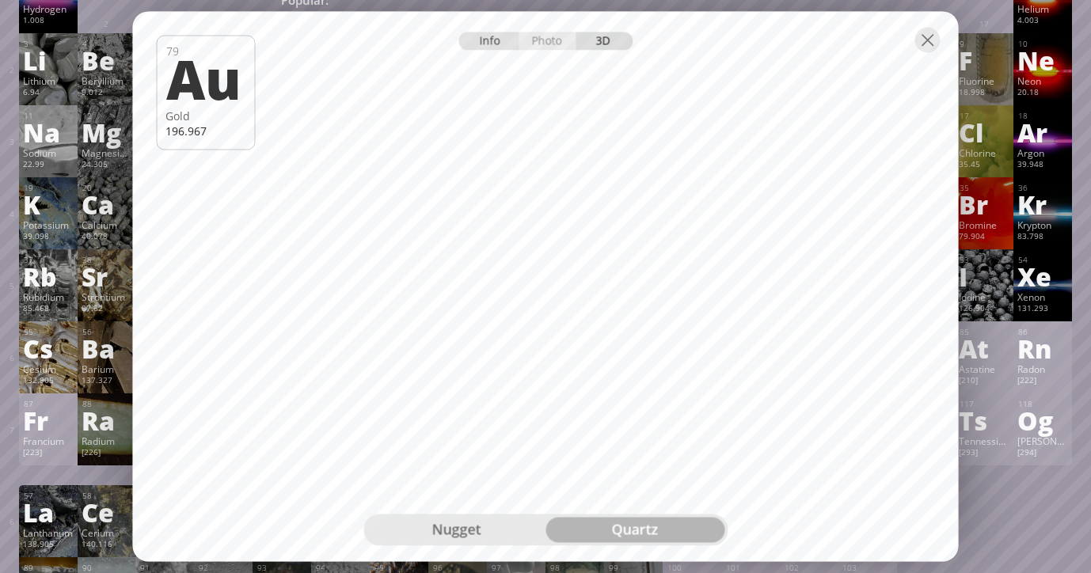
click at [489, 44] on div "Info" at bounding box center [488, 41] width 61 height 18
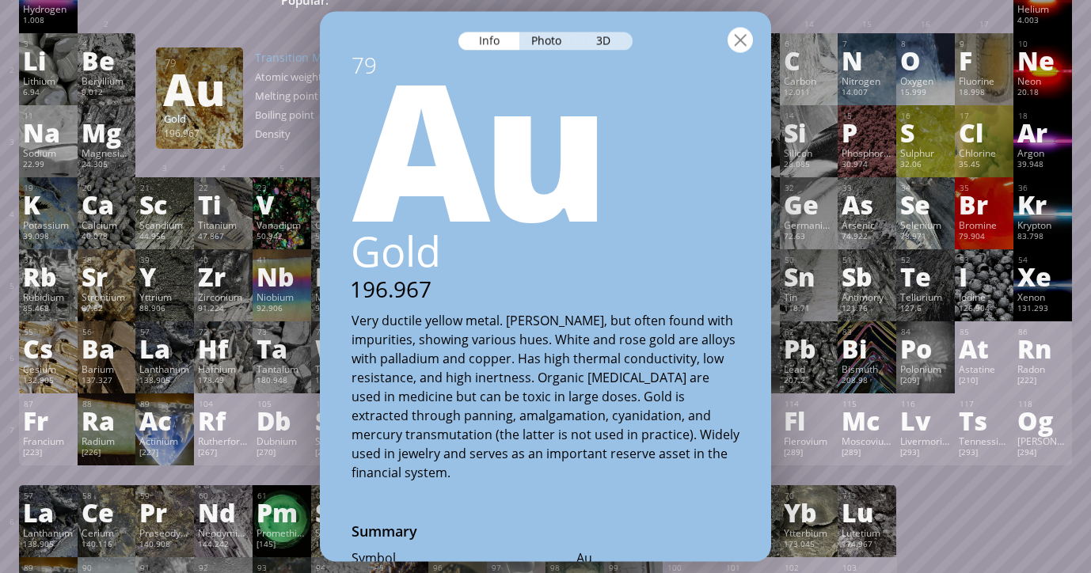
click at [746, 47] on div at bounding box center [739, 39] width 25 height 25
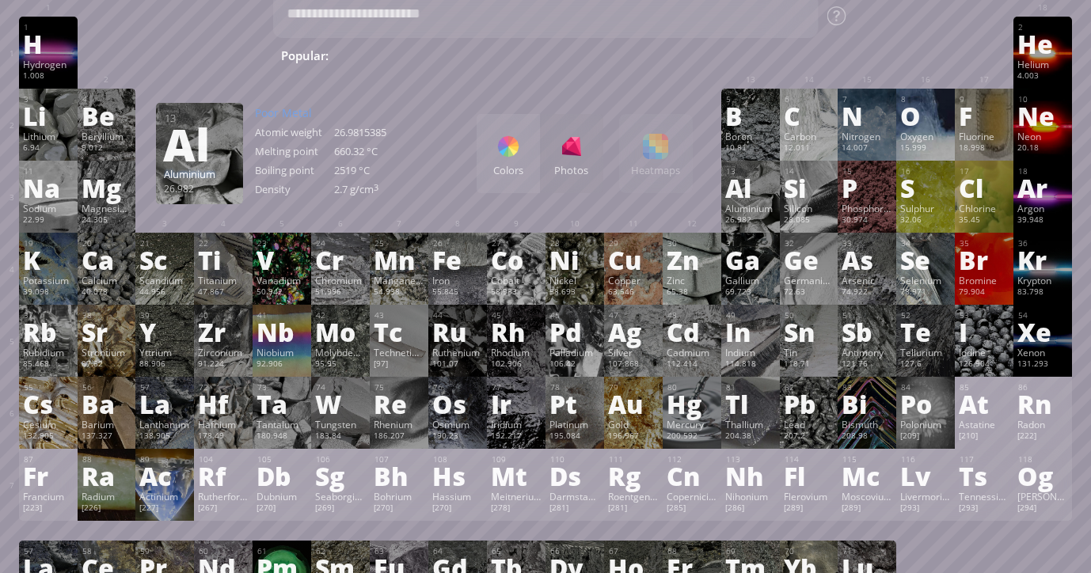
scroll to position [46, 0]
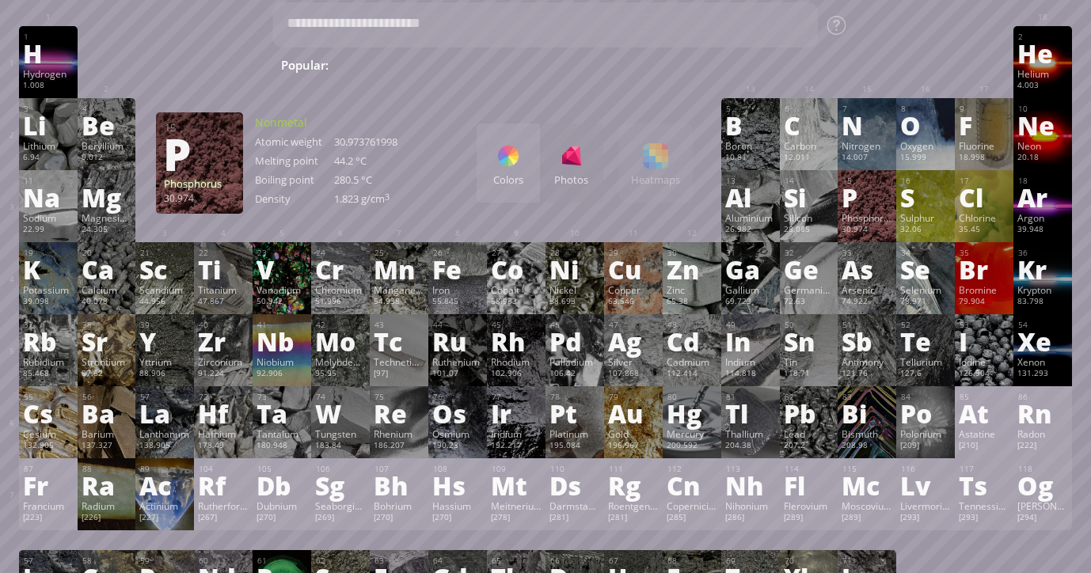
click at [862, 193] on div "P" at bounding box center [866, 196] width 51 height 25
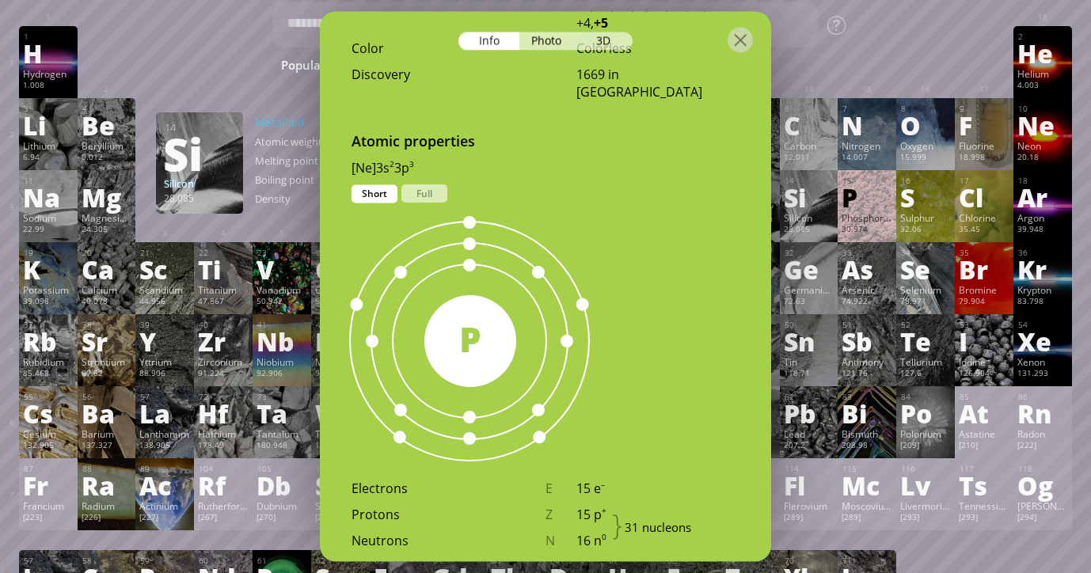
scroll to position [826, 0]
click at [693, 196] on div "Atomic properties [Ne]3s 2 3p 3 1s 2 2s 2 2p 6 3s 2 3p 3 Short Full 31 P Electr…" at bounding box center [545, 438] width 451 height 615
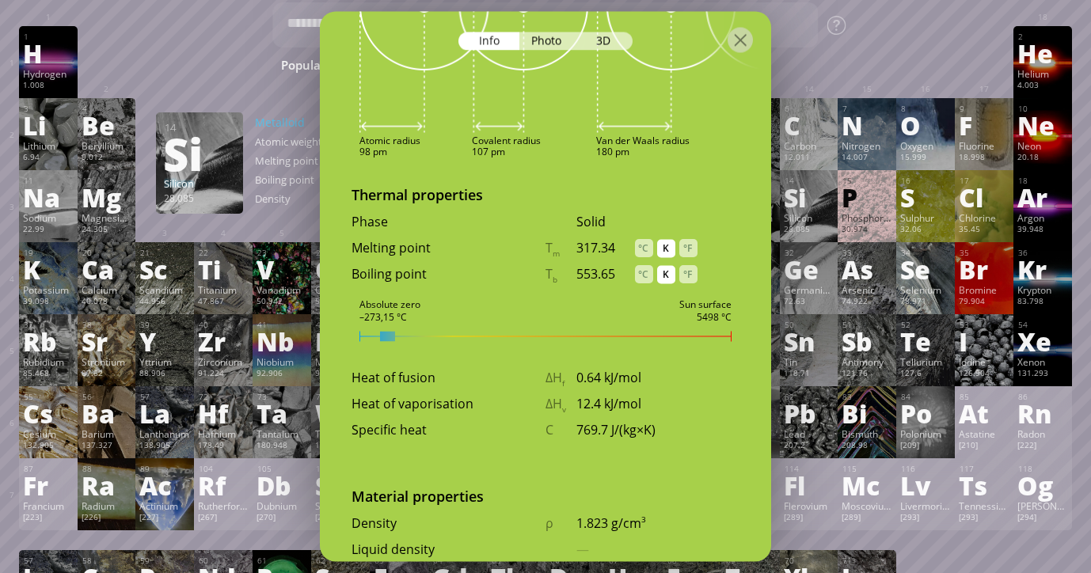
scroll to position [1656, 0]
click at [641, 237] on div "°C" at bounding box center [644, 246] width 18 height 18
click at [649, 264] on div "°C" at bounding box center [644, 273] width 18 height 18
click at [666, 237] on div "K" at bounding box center [666, 246] width 18 height 18
click at [665, 264] on div "K" at bounding box center [666, 273] width 18 height 18
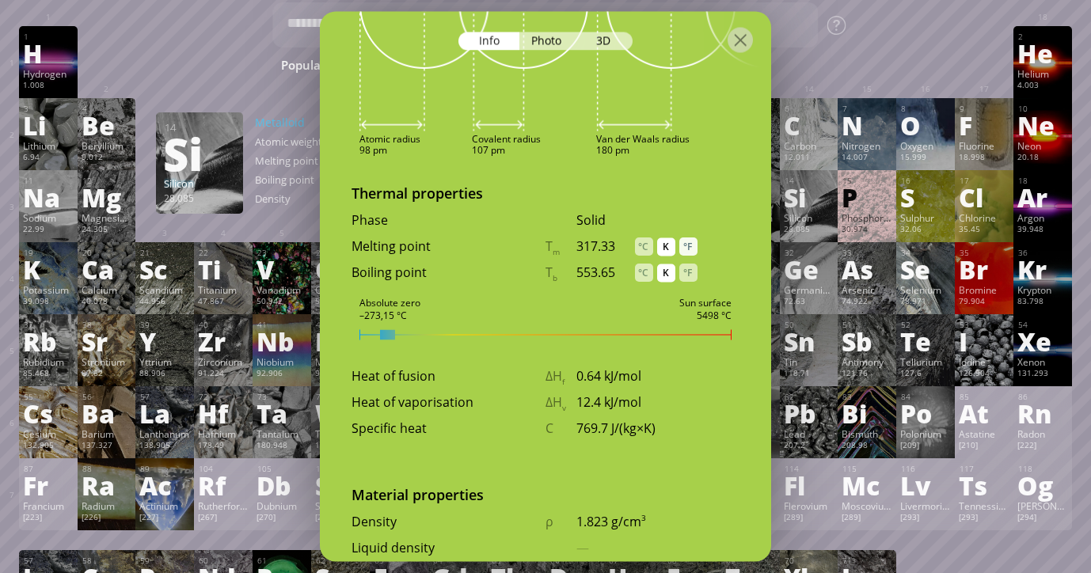
click at [688, 237] on div "°F" at bounding box center [688, 246] width 18 height 18
click at [688, 264] on div "°F" at bounding box center [688, 273] width 18 height 18
drag, startPoint x: 385, startPoint y: 315, endPoint x: 442, endPoint y: 314, distance: 57.0
click at [442, 329] on div at bounding box center [545, 334] width 372 height 10
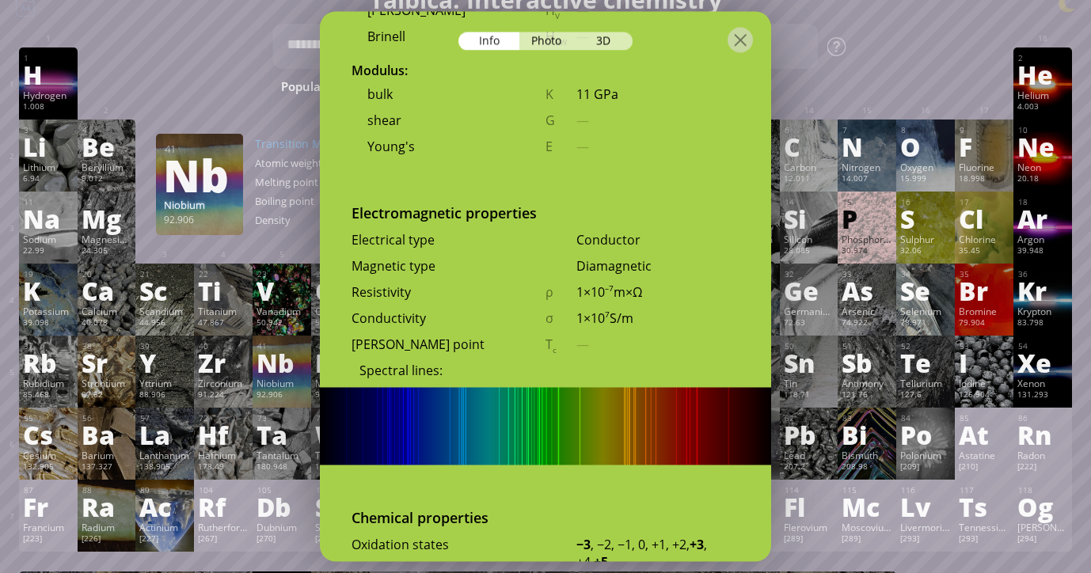
scroll to position [2664, 0]
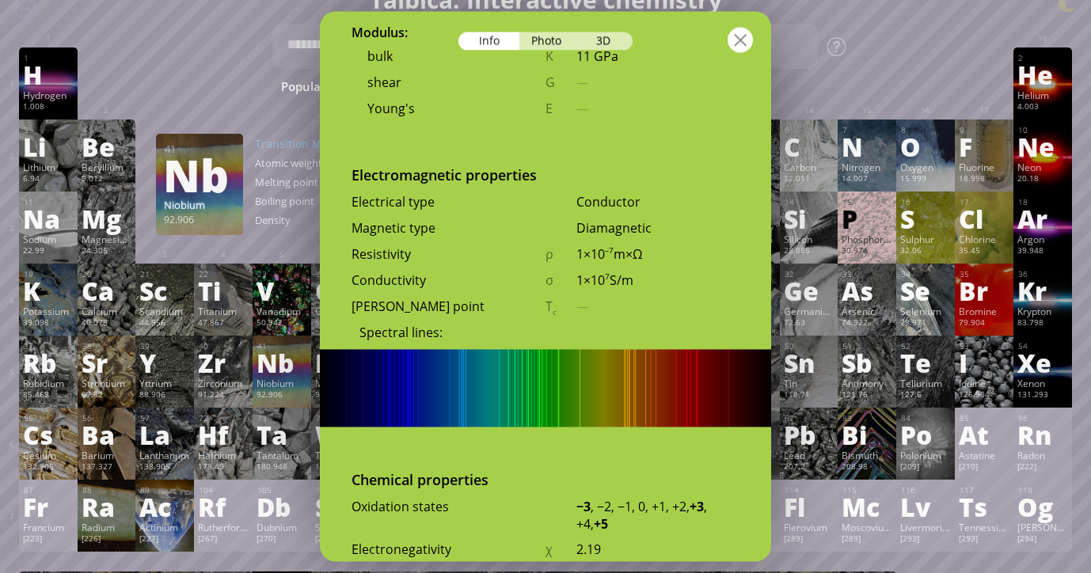
click at [743, 35] on div at bounding box center [739, 39] width 25 height 25
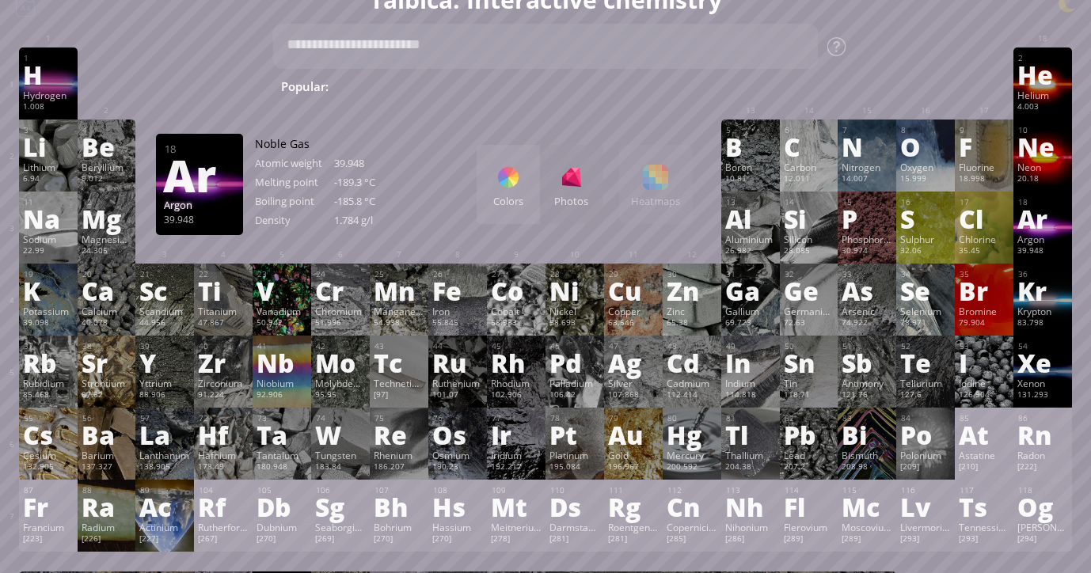
click at [1049, 230] on div "Ar" at bounding box center [1042, 218] width 51 height 25
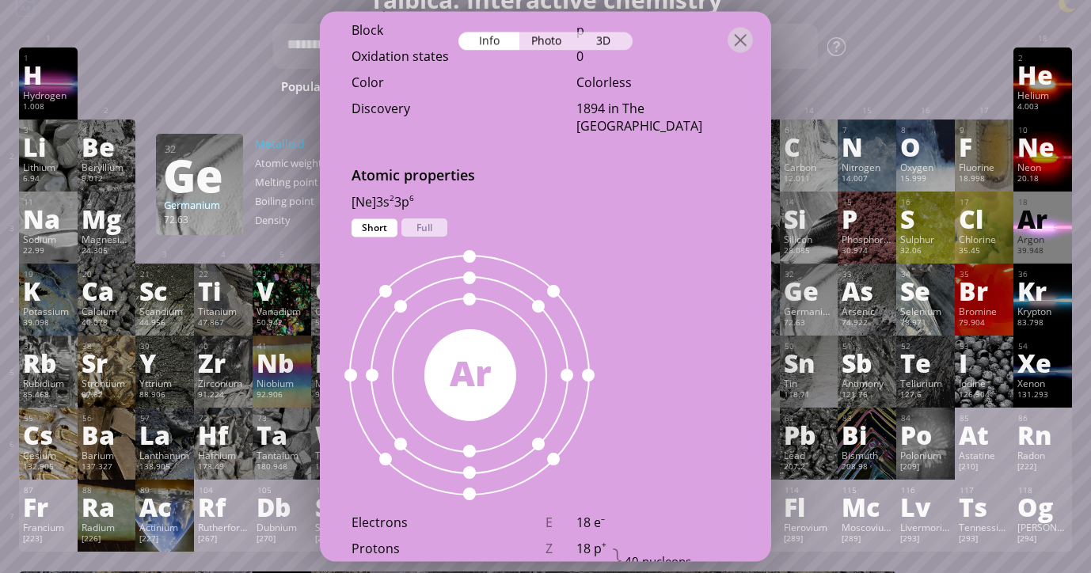
scroll to position [726, 0]
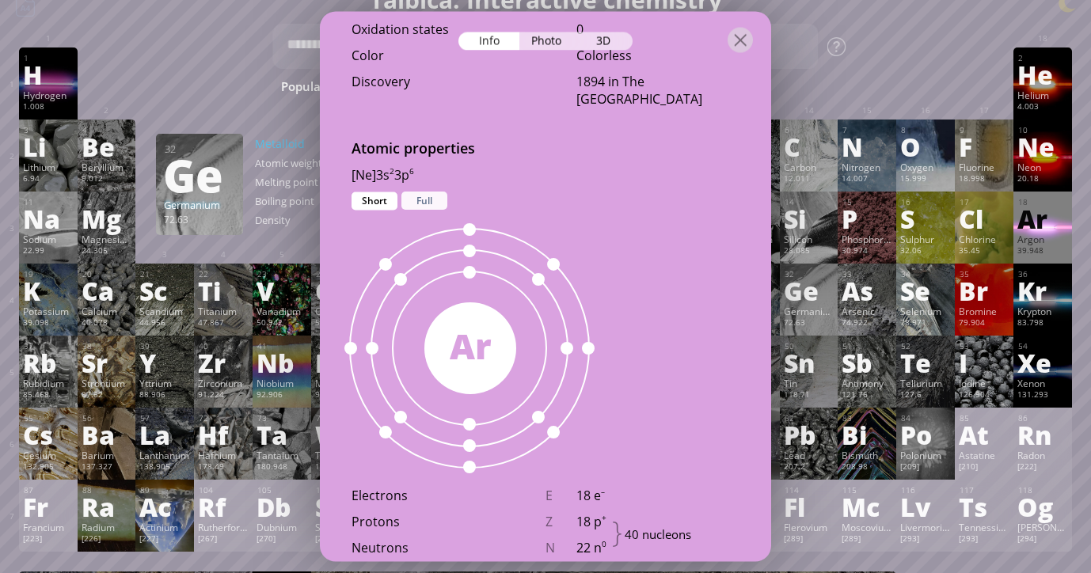
click at [420, 203] on div "Full" at bounding box center [424, 201] width 46 height 18
click at [385, 204] on div "Short" at bounding box center [374, 201] width 46 height 18
click at [411, 204] on div "Full" at bounding box center [424, 201] width 46 height 18
click at [389, 203] on div "Short" at bounding box center [374, 201] width 46 height 18
click at [408, 205] on div "Full" at bounding box center [424, 201] width 46 height 18
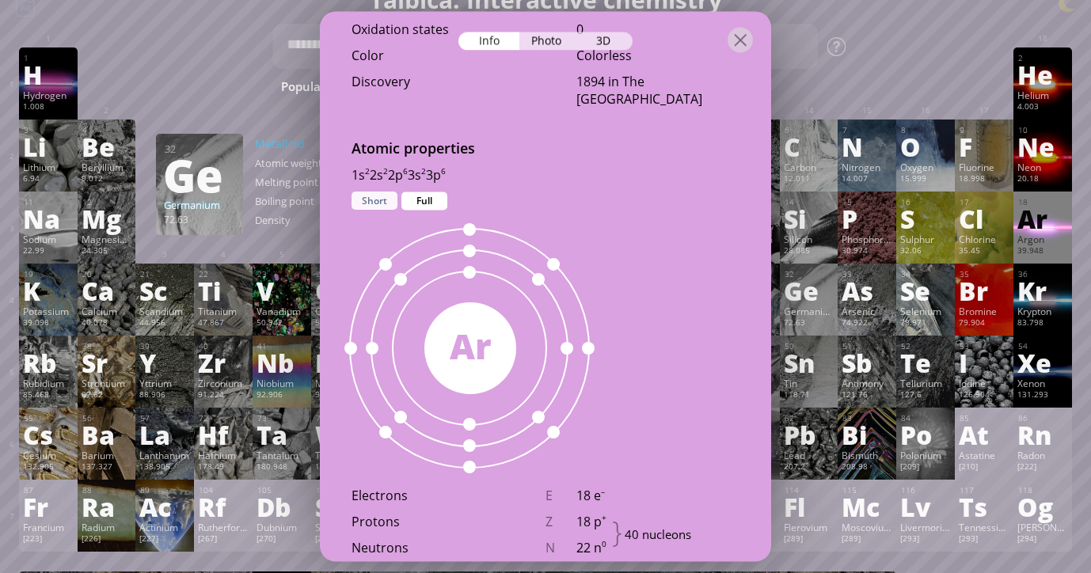
click at [383, 201] on div "Short" at bounding box center [374, 201] width 46 height 18
click at [411, 204] on div "Full" at bounding box center [424, 201] width 46 height 18
click at [387, 201] on div "Short" at bounding box center [374, 201] width 46 height 18
click at [413, 204] on div "Full" at bounding box center [424, 201] width 46 height 18
click at [385, 203] on div "Short" at bounding box center [374, 201] width 46 height 18
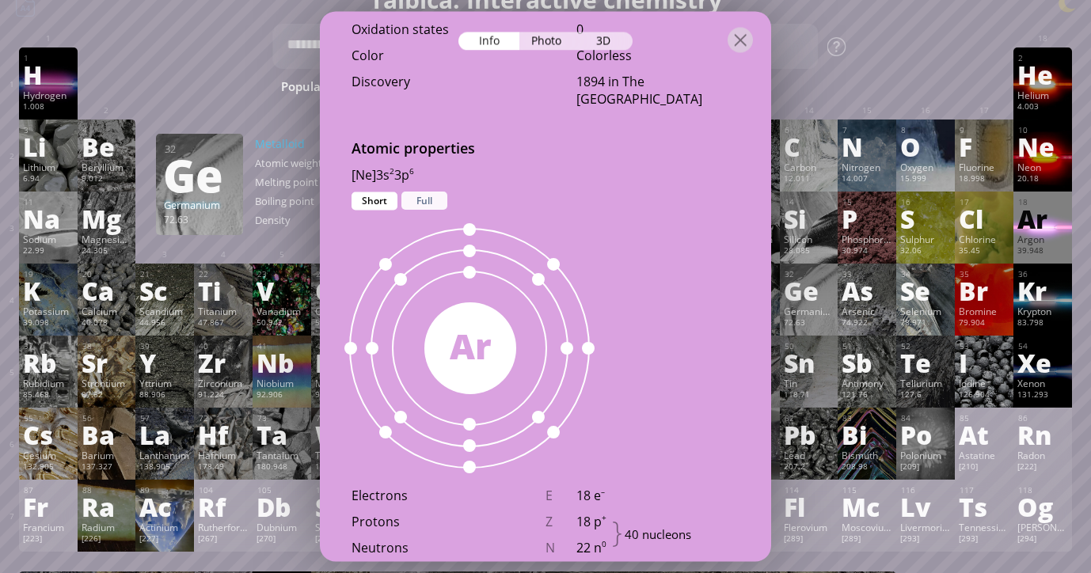
click at [411, 203] on div "Full" at bounding box center [424, 201] width 46 height 18
click at [376, 195] on div "Short" at bounding box center [374, 201] width 46 height 18
click at [427, 199] on div "Full" at bounding box center [424, 201] width 46 height 18
click at [389, 199] on div "Short" at bounding box center [374, 201] width 46 height 18
click at [737, 40] on div at bounding box center [739, 39] width 25 height 25
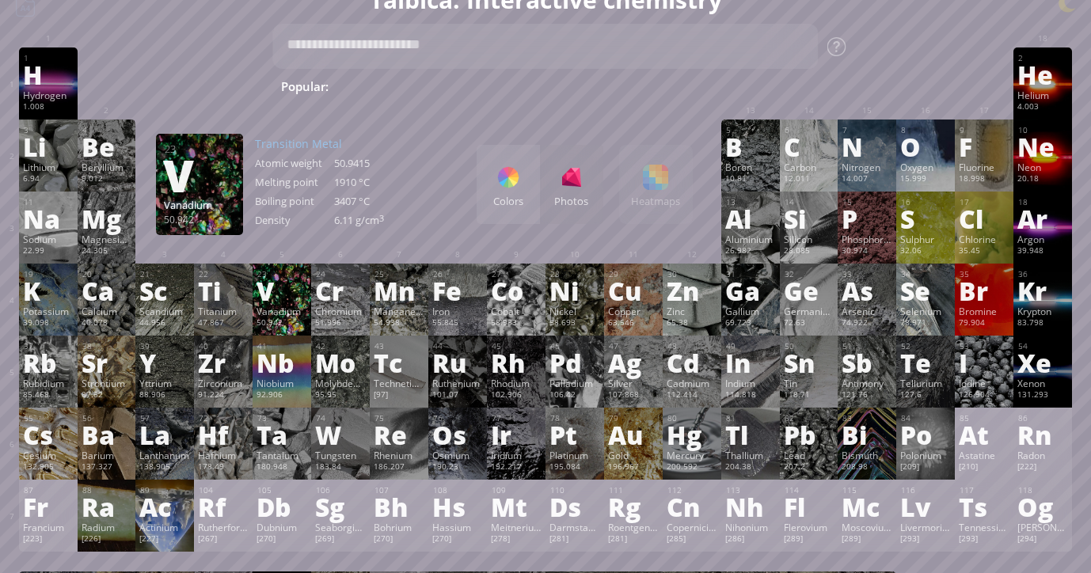
click at [284, 286] on div "V" at bounding box center [281, 290] width 51 height 25
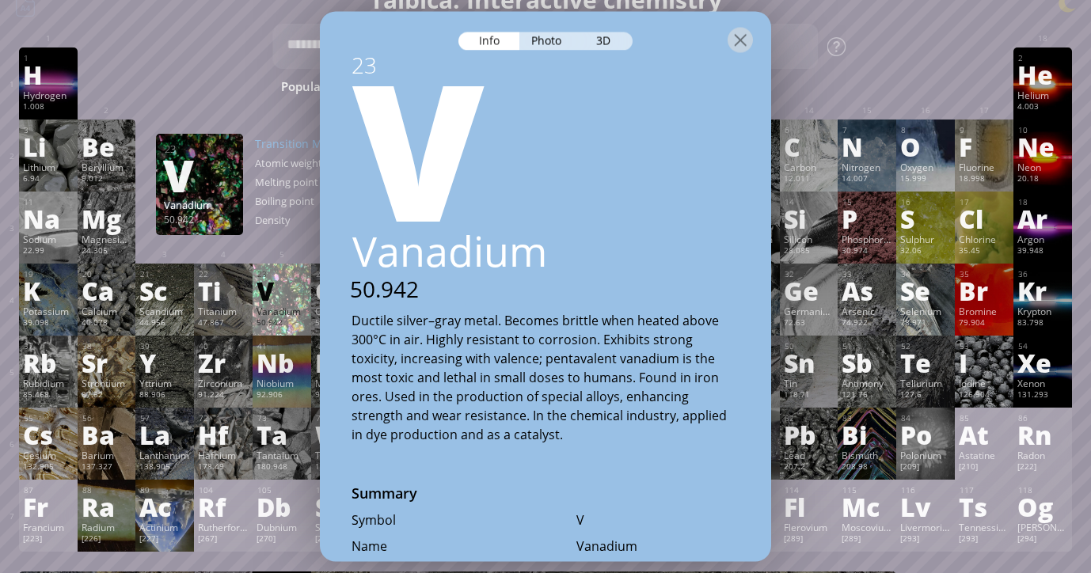
scroll to position [0, 0]
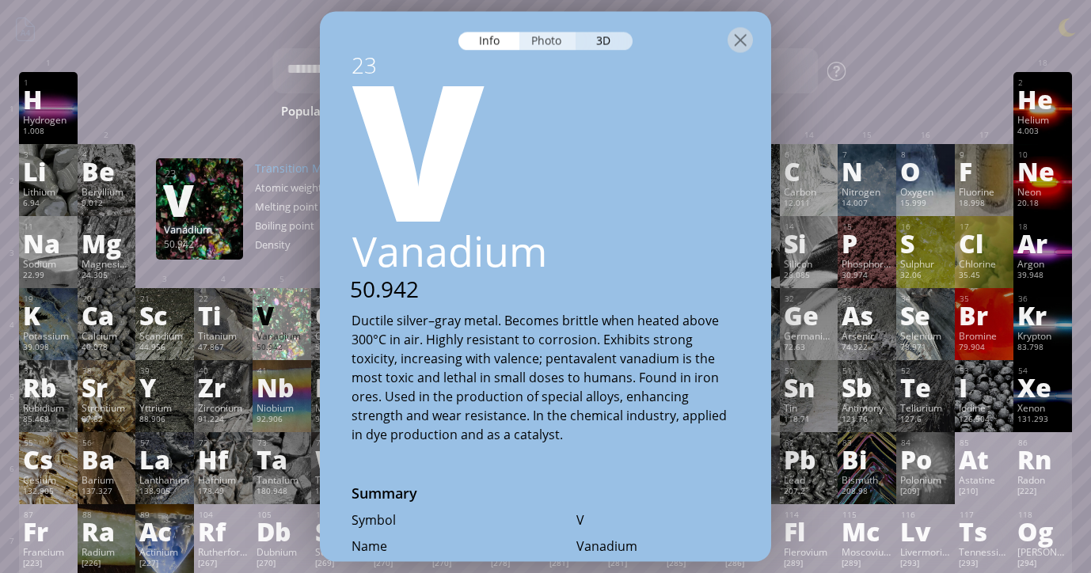
click at [551, 41] on div "Photo" at bounding box center [547, 41] width 57 height 18
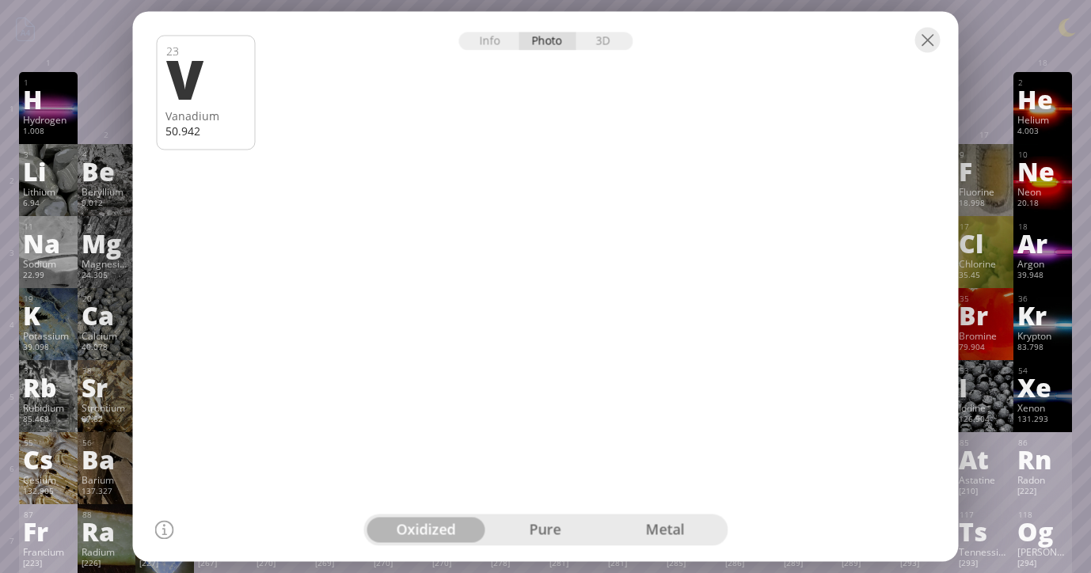
click at [528, 533] on div "pure" at bounding box center [546, 530] width 120 height 25
click at [658, 529] on div "metal" at bounding box center [665, 530] width 120 height 25
click at [543, 533] on div "pure" at bounding box center [546, 530] width 120 height 25
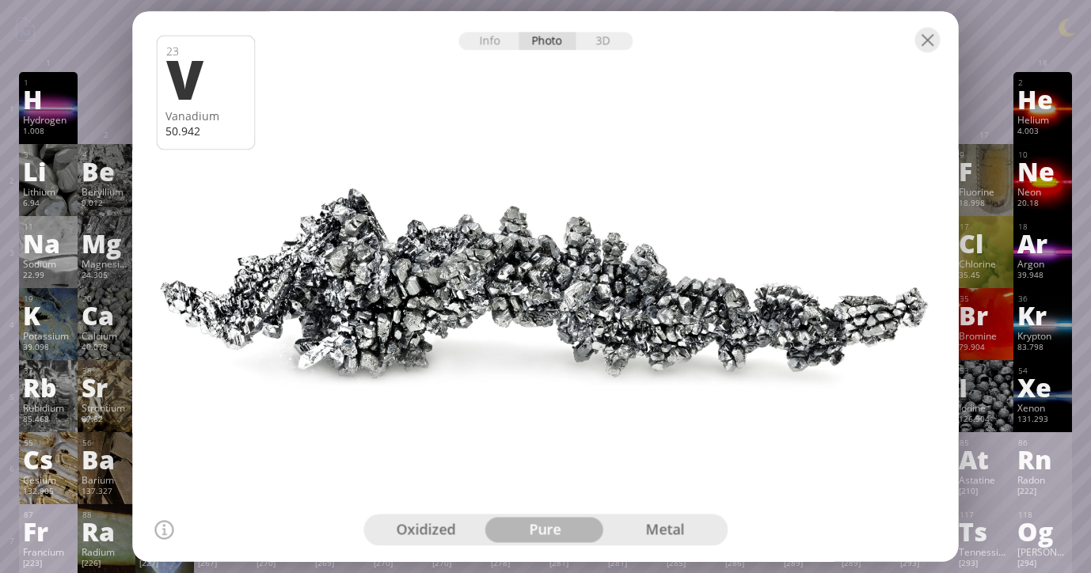
click at [446, 531] on div "oxidized" at bounding box center [426, 530] width 120 height 25
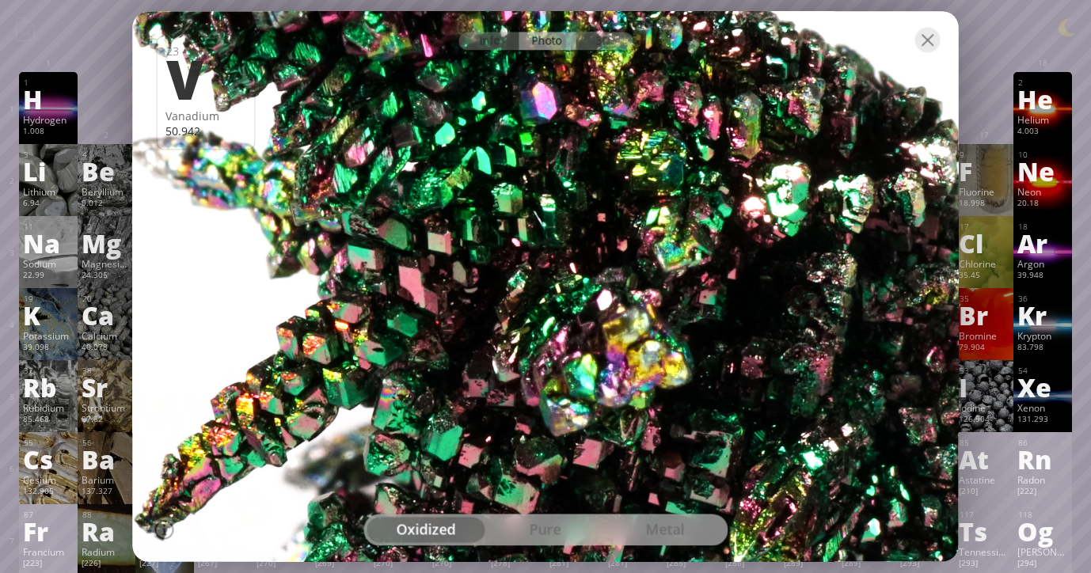
click at [654, 519] on div "metal" at bounding box center [665, 530] width 120 height 25
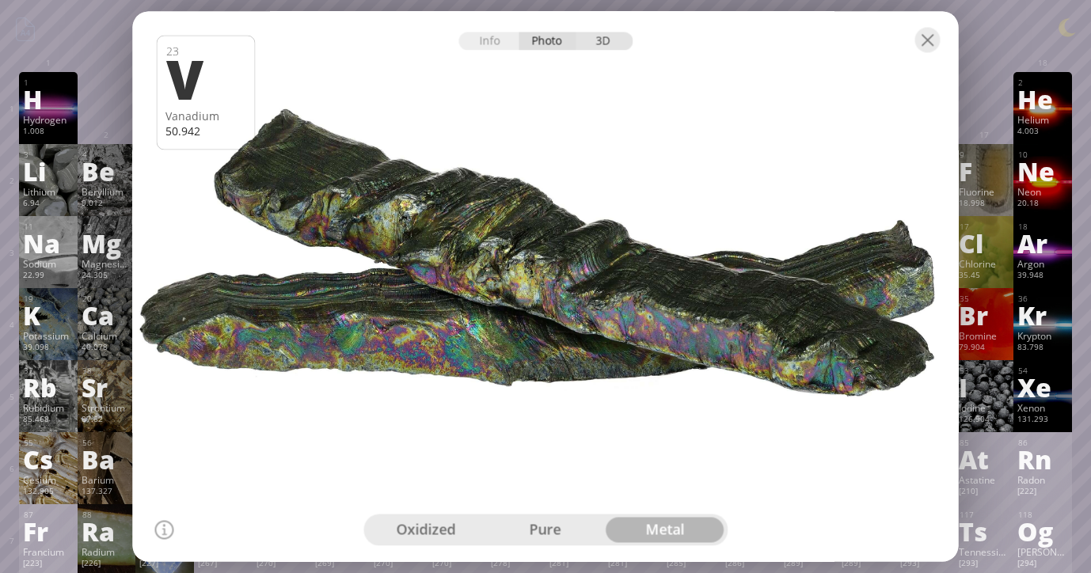
click at [605, 45] on div "3D" at bounding box center [603, 41] width 57 height 18
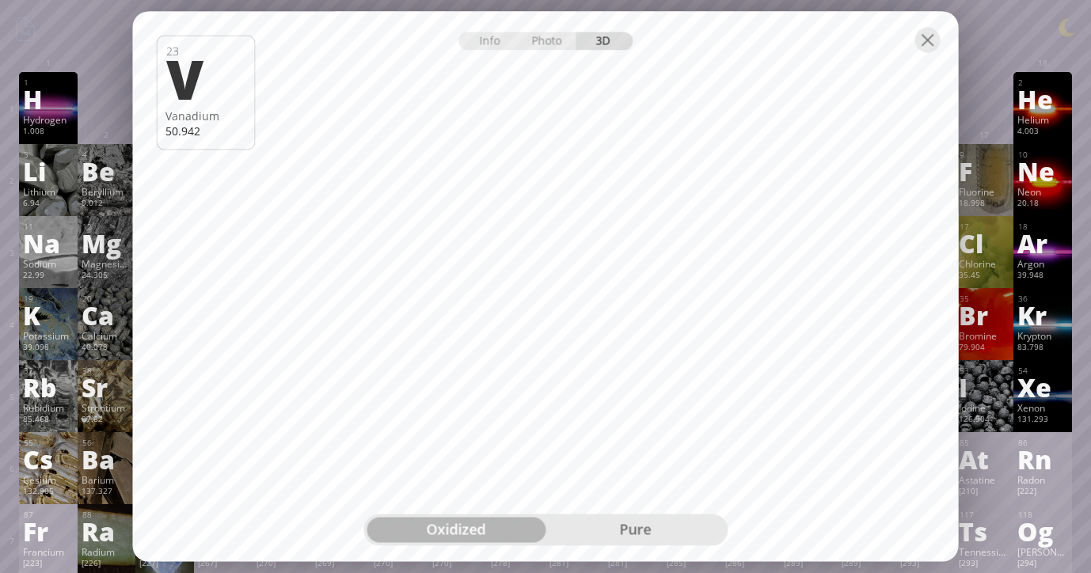
click at [600, 533] on div "pure" at bounding box center [634, 530] width 179 height 25
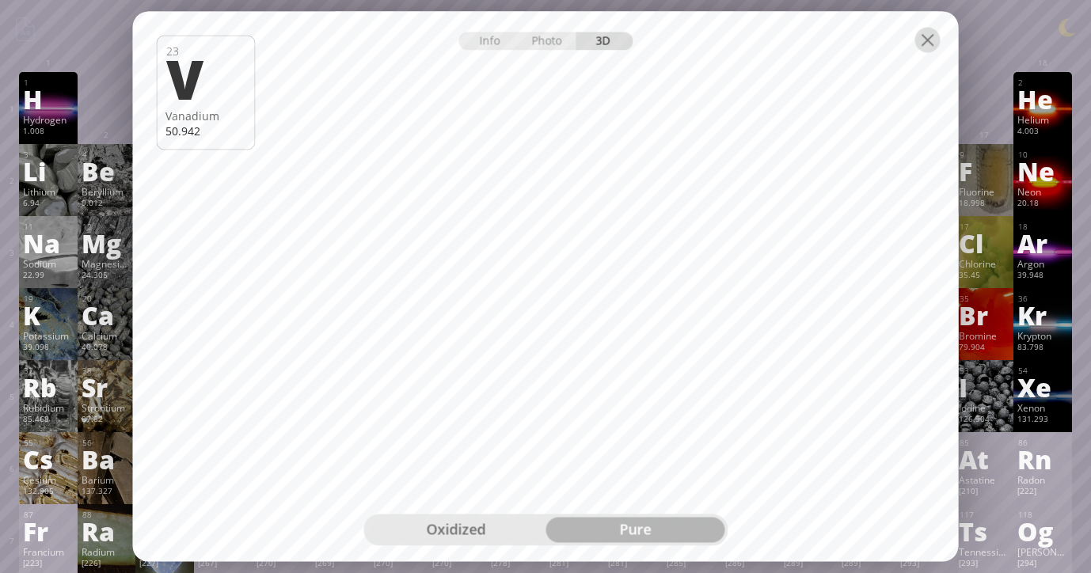
click at [922, 40] on div at bounding box center [927, 39] width 25 height 25
